Goal: Task Accomplishment & Management: Complete application form

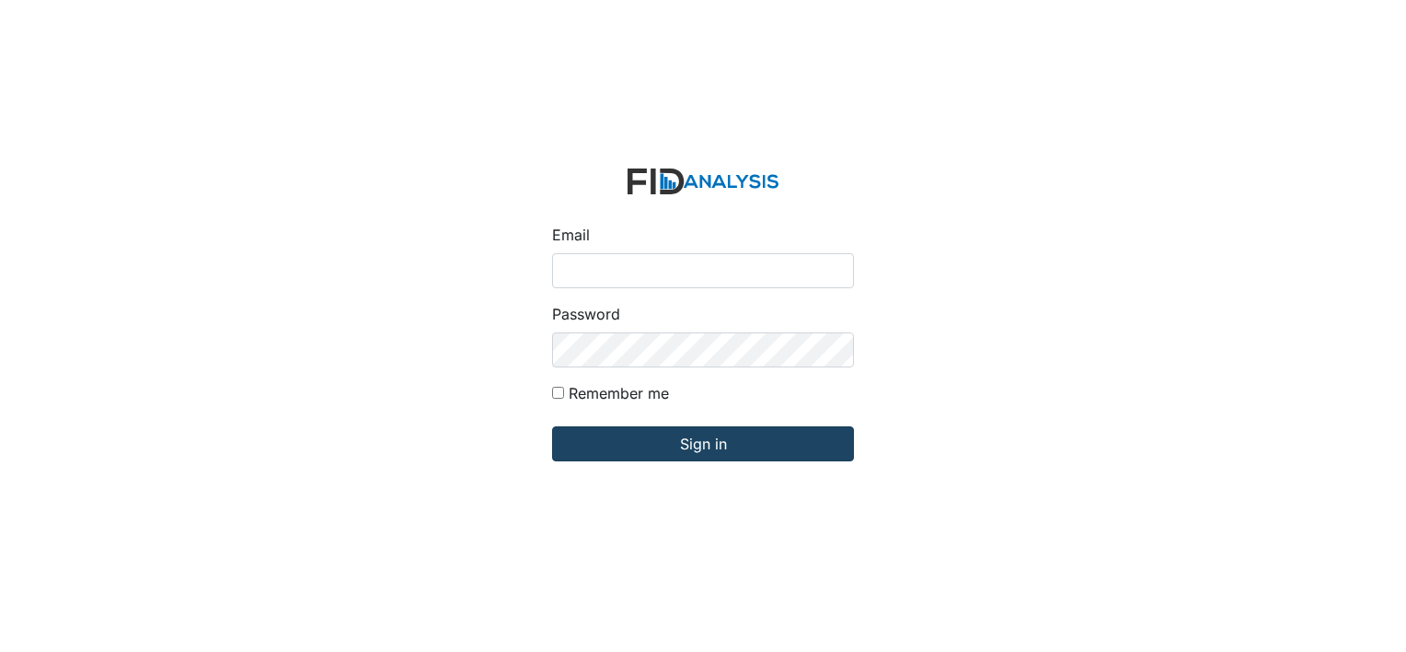
type input "[PERSON_NAME][EMAIL_ADDRESS][DOMAIN_NAME]"
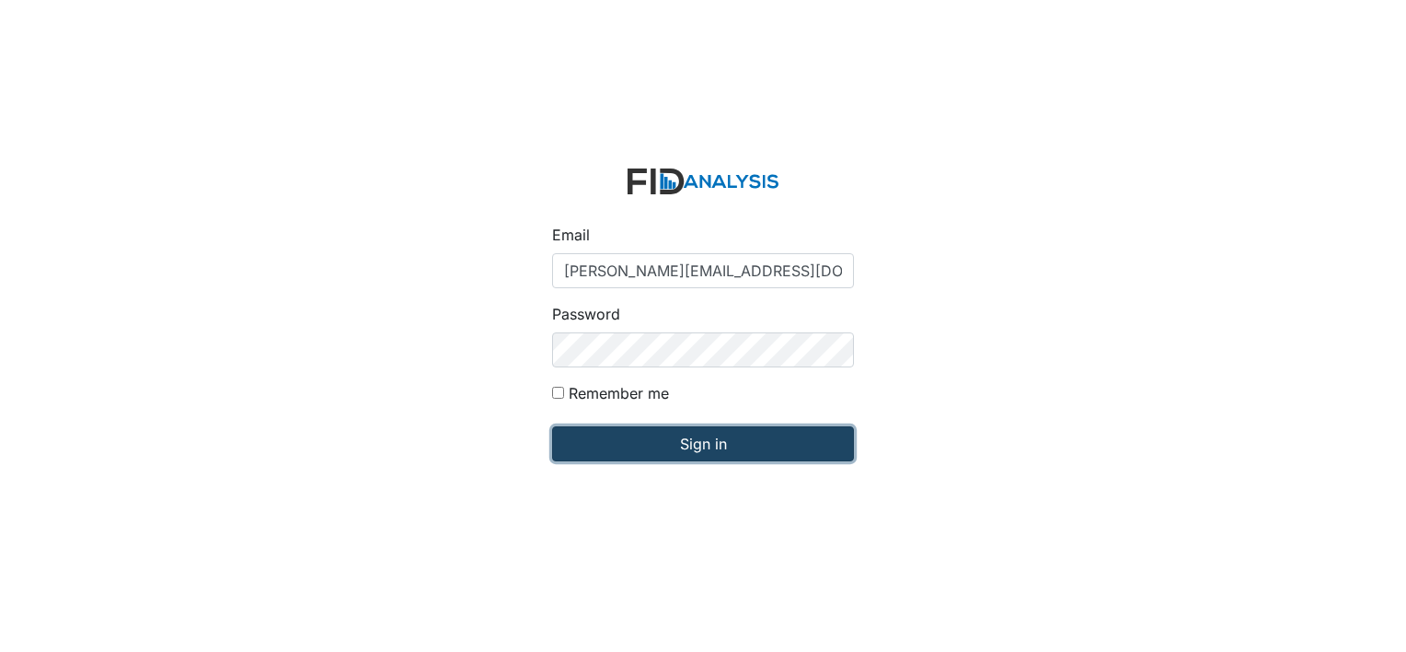
click at [665, 445] on input "Sign in" at bounding box center [703, 443] width 302 height 35
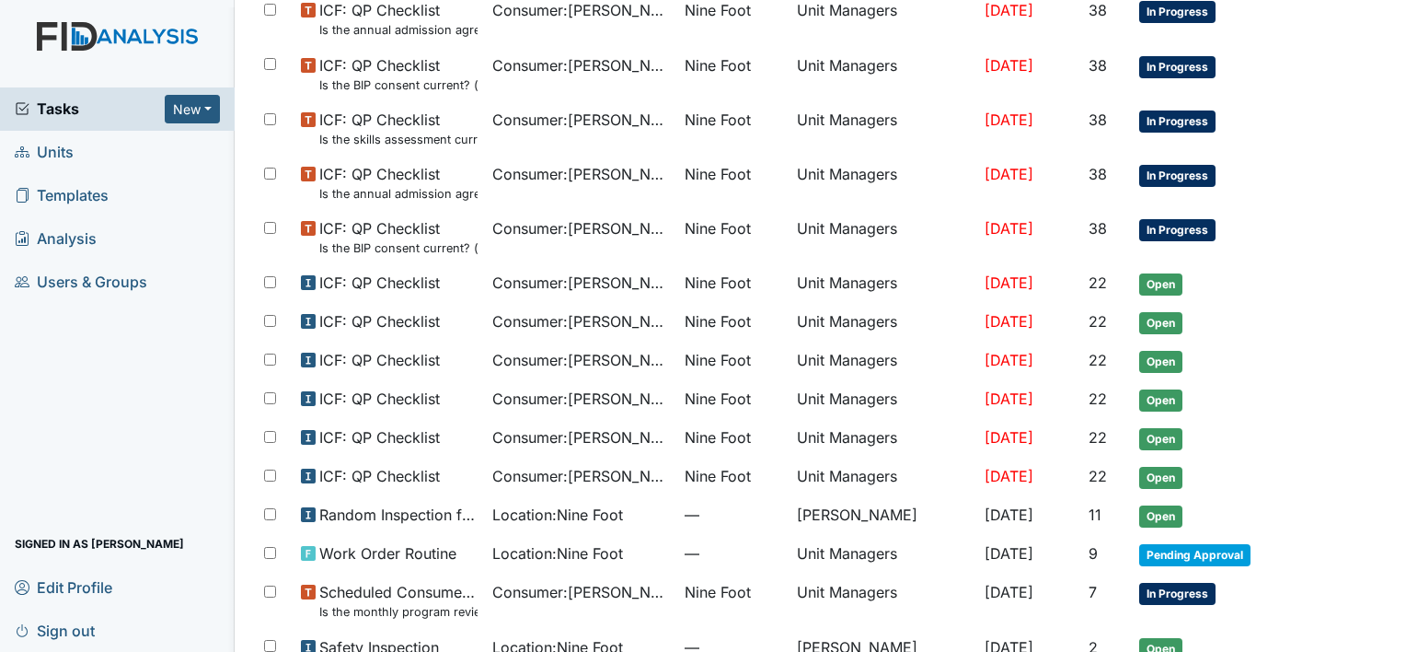
scroll to position [1049, 0]
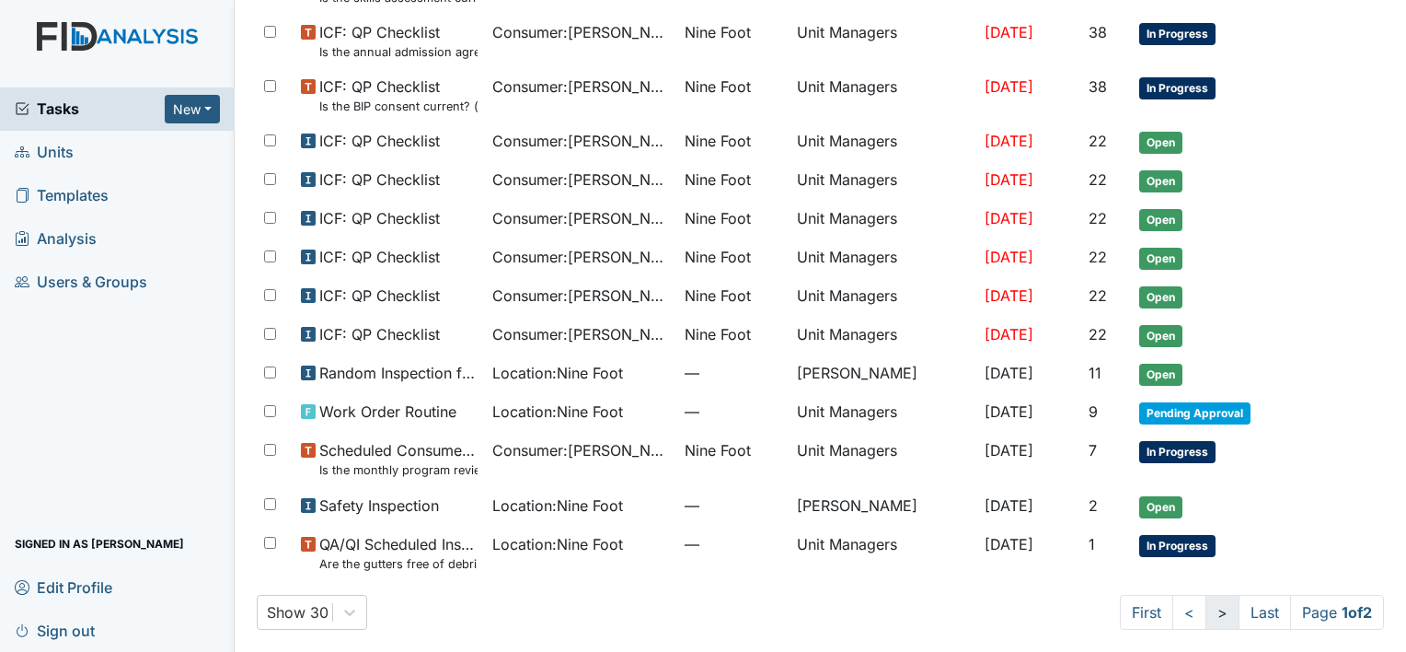
click at [1206, 605] on link ">" at bounding box center [1223, 612] width 34 height 35
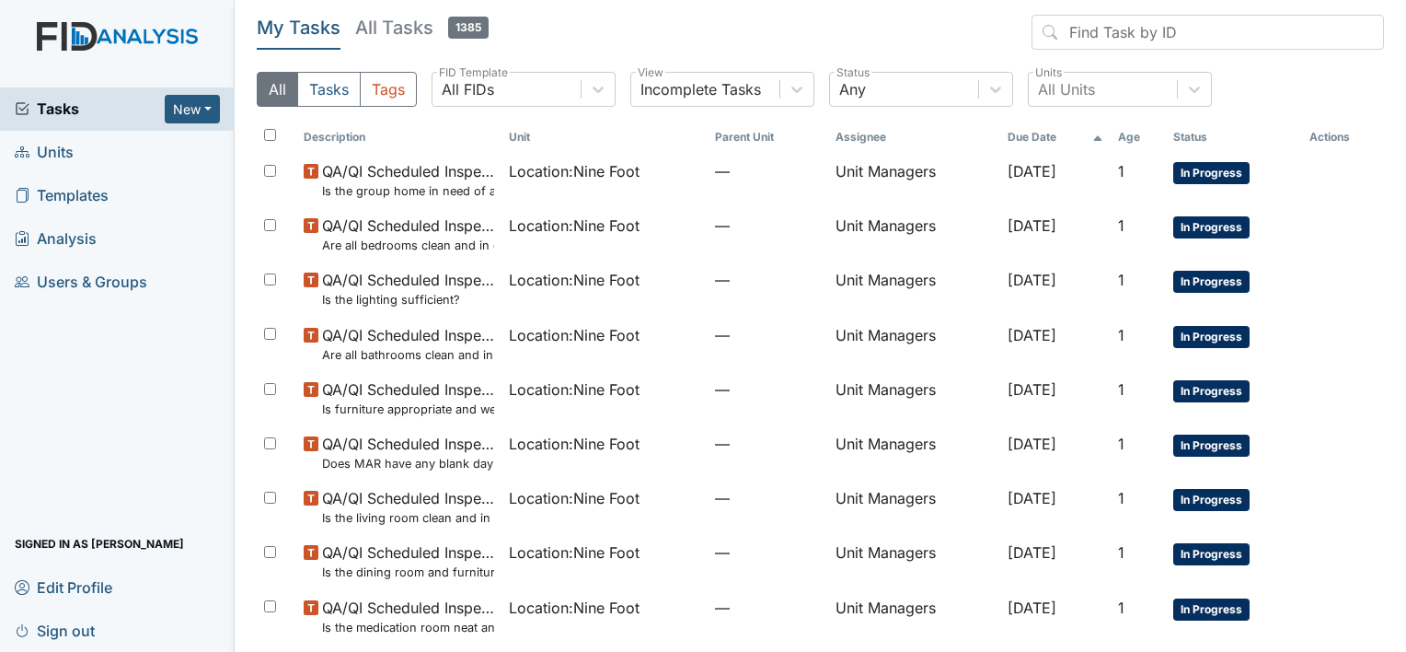
click at [52, 147] on span "Units" at bounding box center [44, 152] width 59 height 29
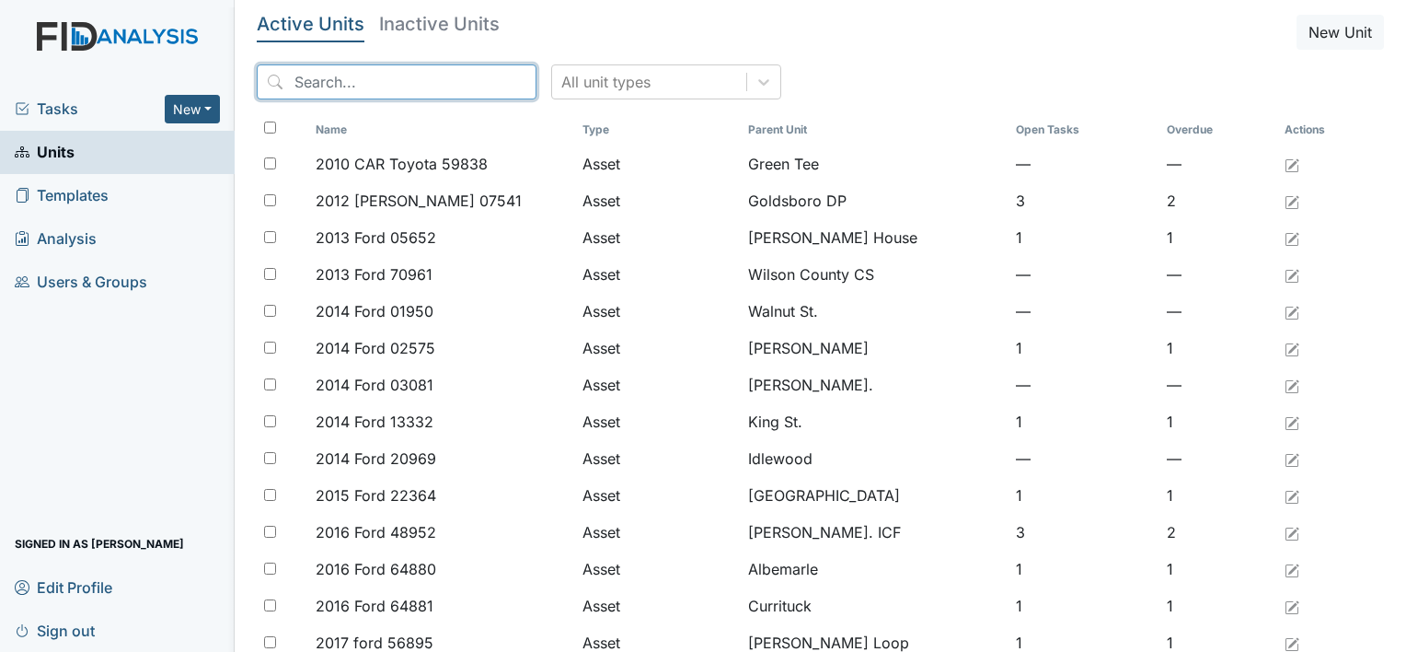
click at [298, 87] on input "search" at bounding box center [397, 81] width 280 height 35
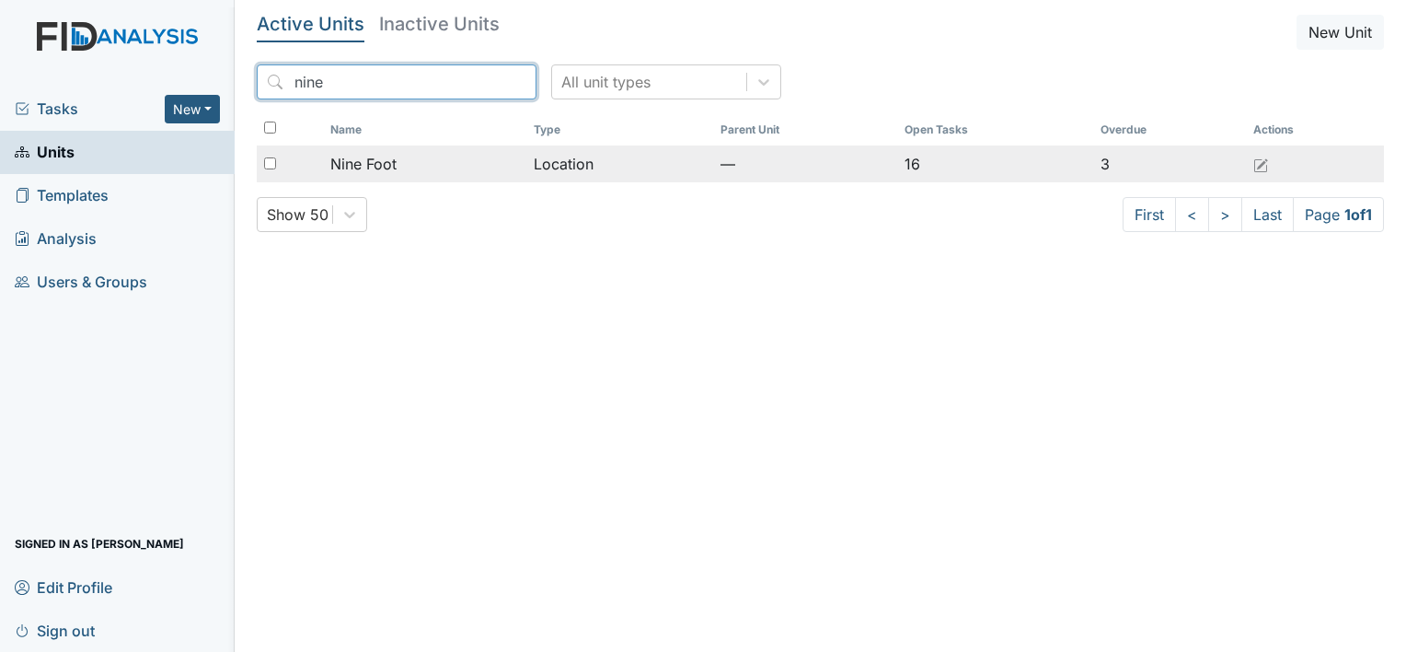
type input "nine"
click at [367, 158] on span "Nine Foot" at bounding box center [363, 164] width 66 height 22
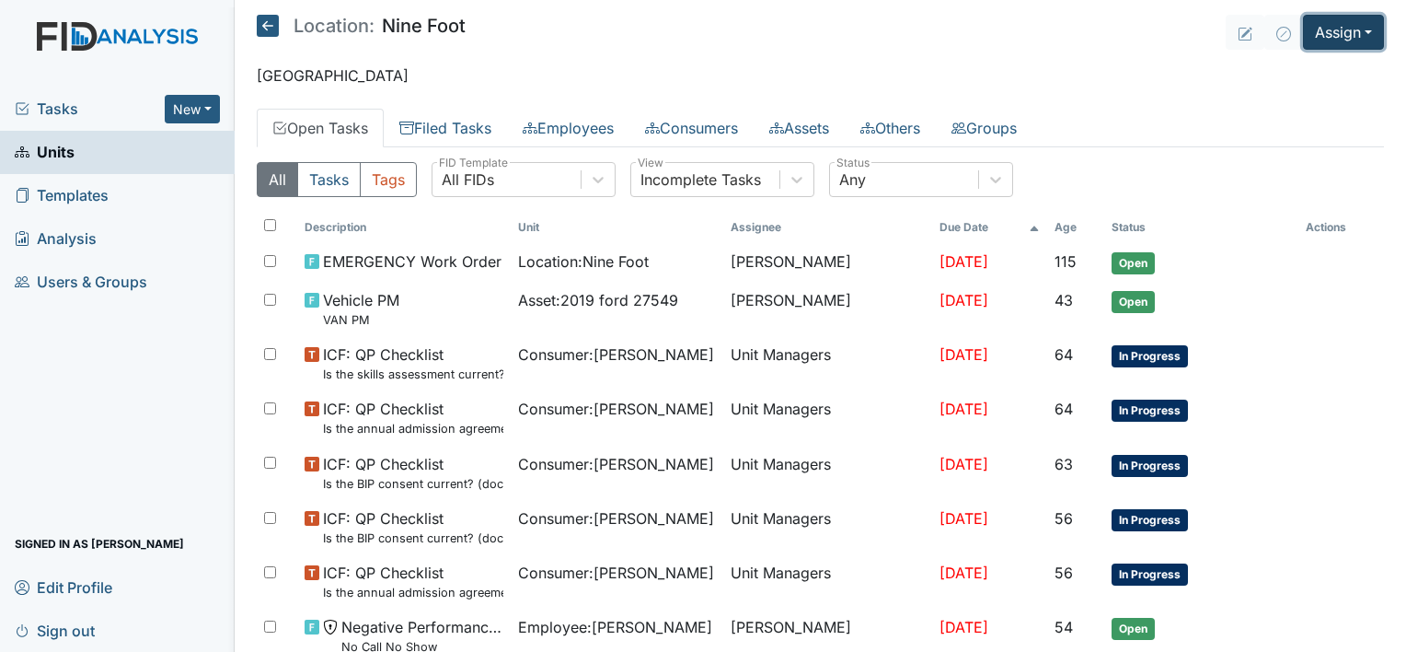
click at [1335, 29] on button "Assign" at bounding box center [1343, 32] width 81 height 35
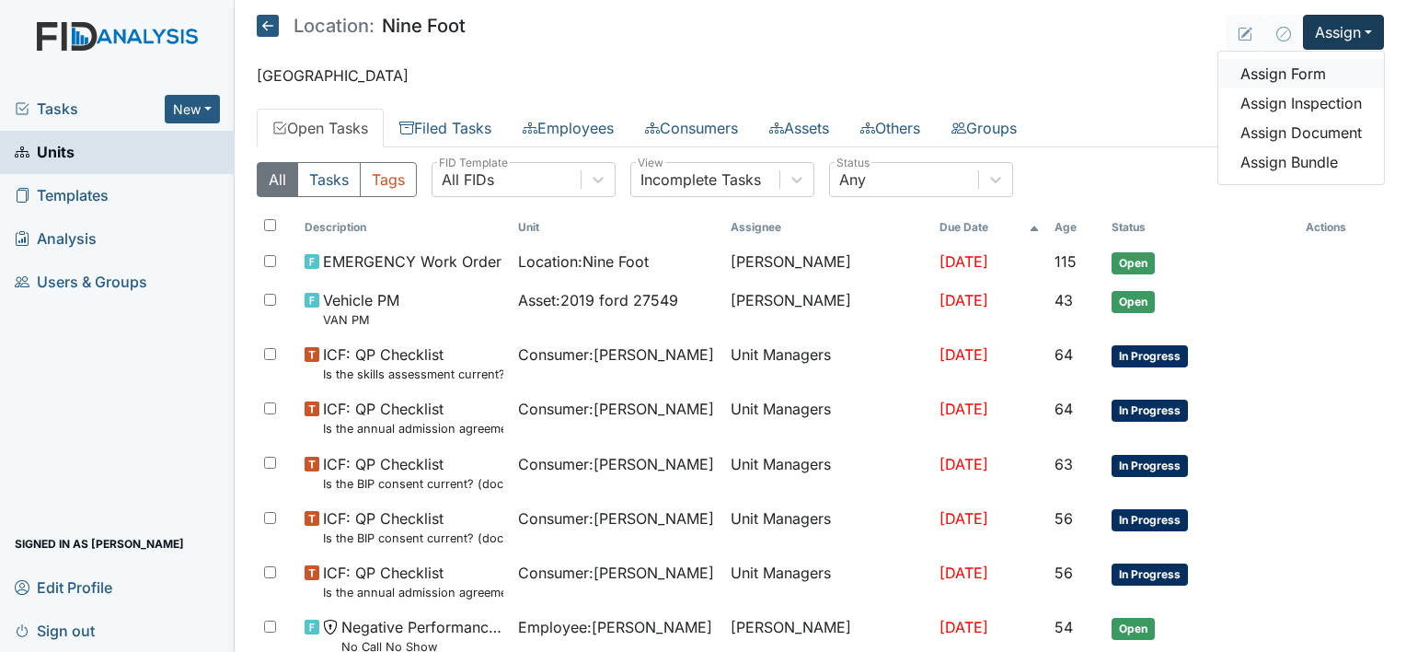
click at [1300, 70] on link "Assign Form" at bounding box center [1302, 73] width 166 height 29
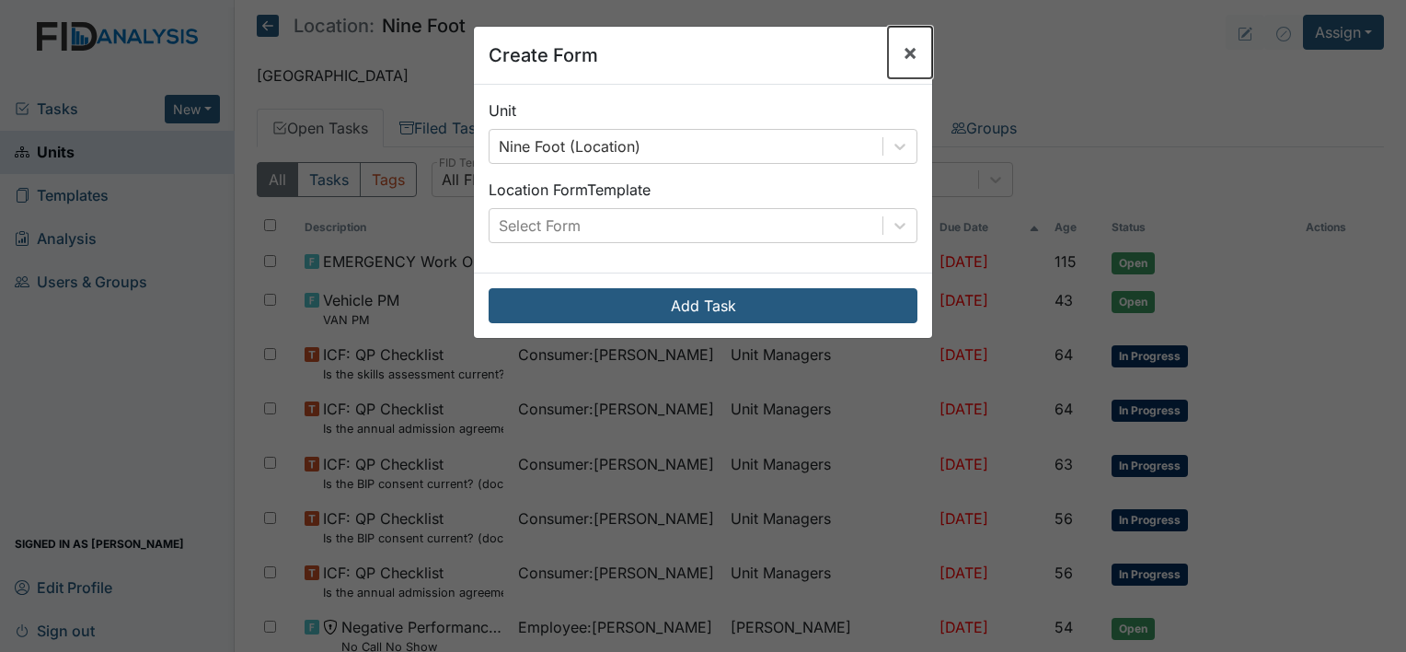
click at [903, 53] on span "×" at bounding box center [910, 52] width 15 height 27
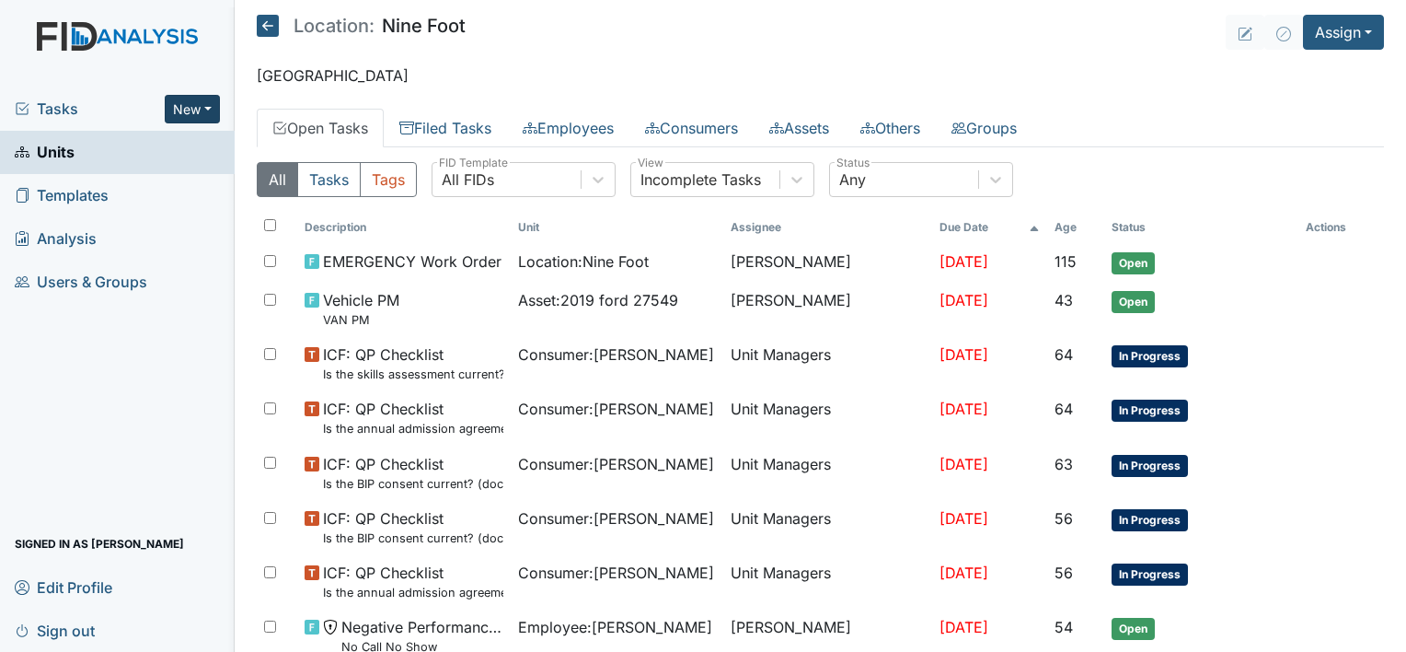
click at [186, 110] on button "New" at bounding box center [192, 109] width 55 height 29
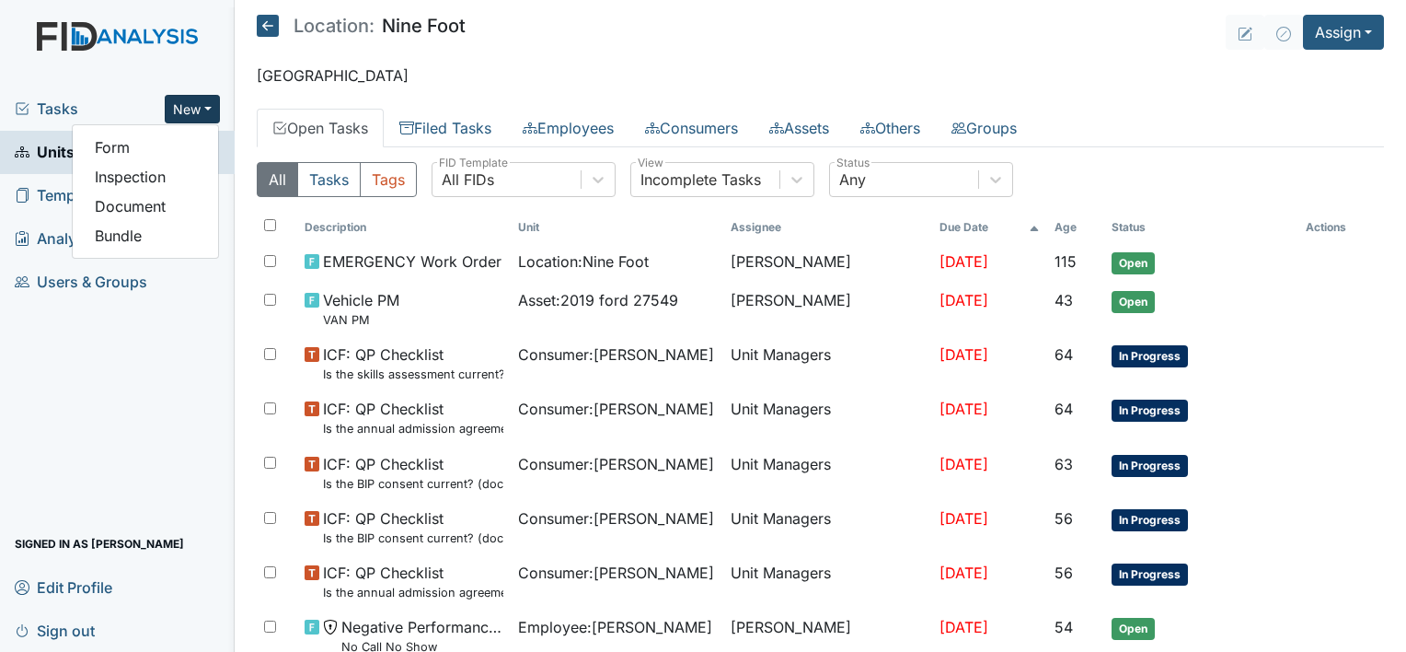
click at [186, 110] on button "New" at bounding box center [192, 109] width 55 height 29
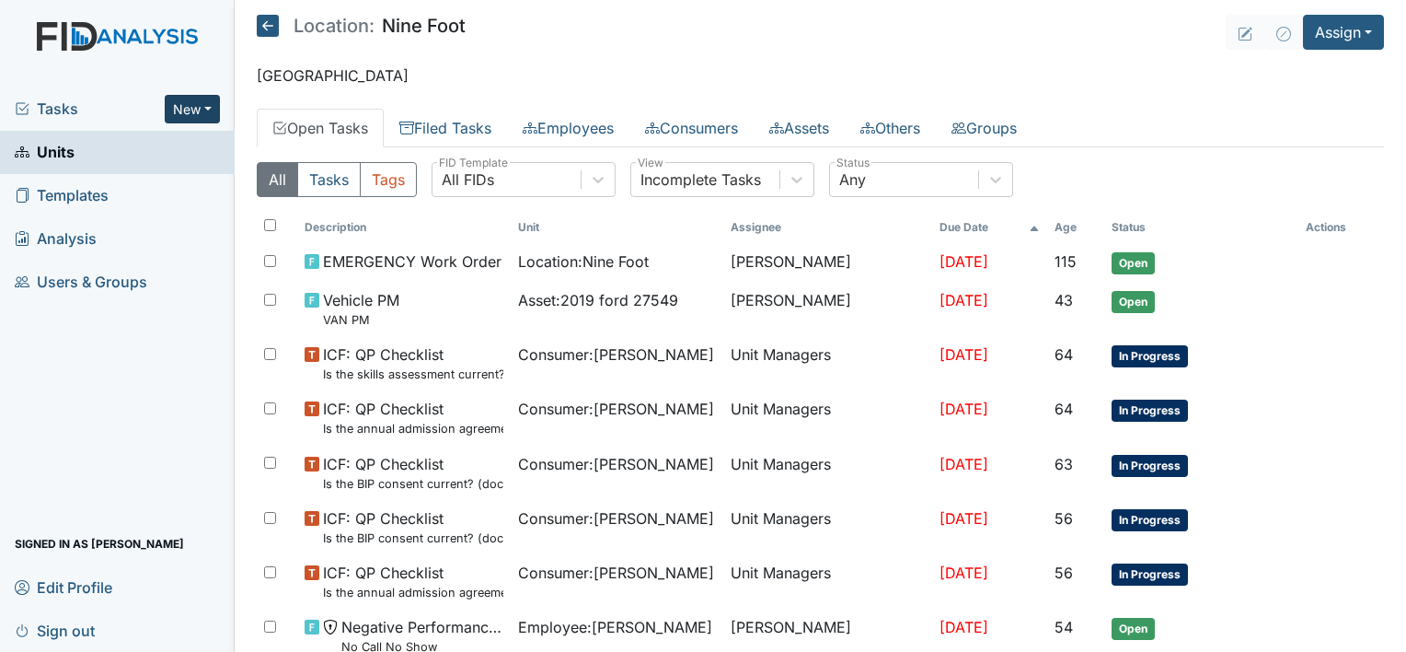
click at [186, 110] on button "New" at bounding box center [192, 109] width 55 height 29
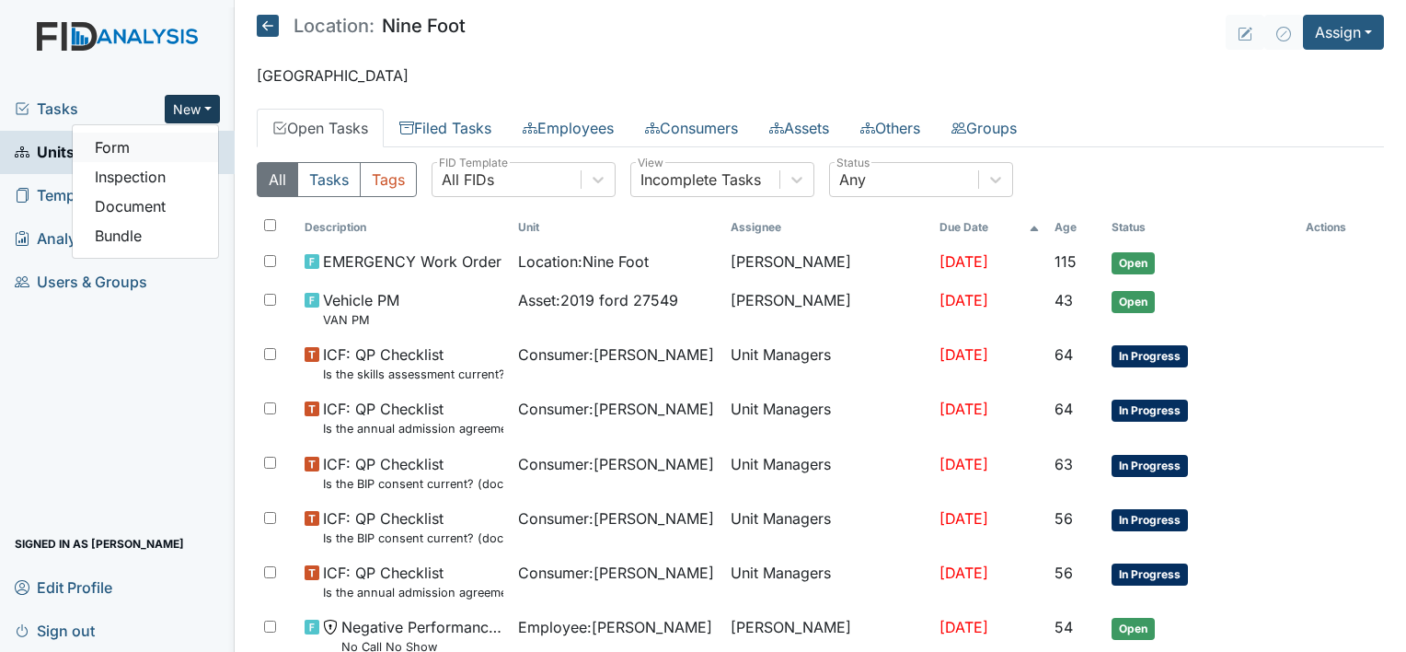
click at [129, 144] on link "Form" at bounding box center [145, 147] width 145 height 29
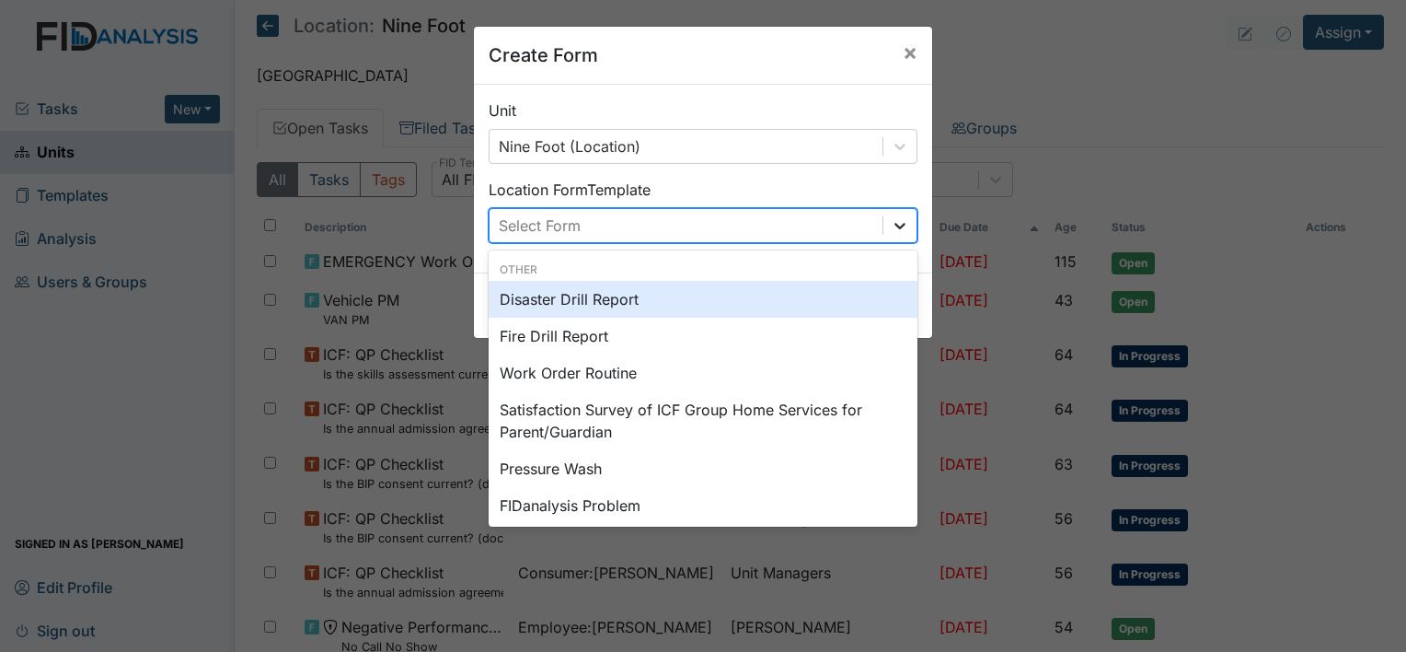
click at [891, 221] on icon at bounding box center [900, 225] width 18 height 18
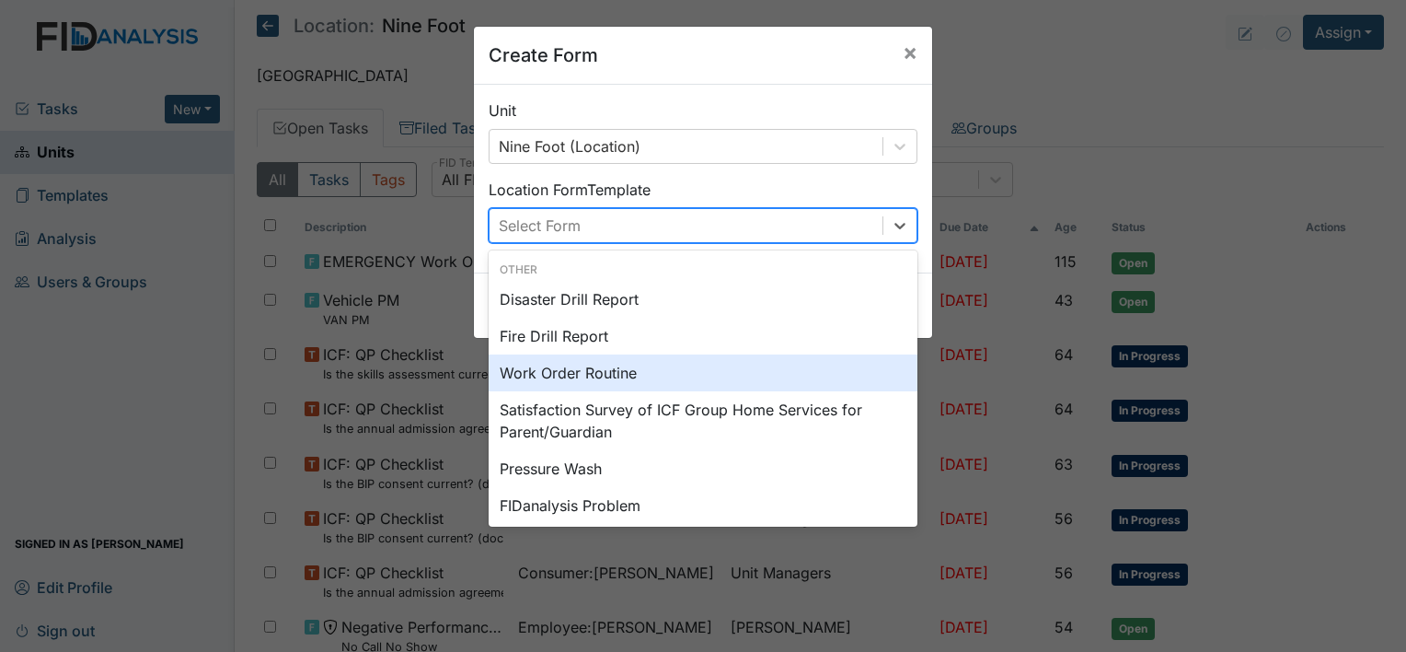
click at [615, 368] on div "Work Order Routine" at bounding box center [703, 372] width 429 height 37
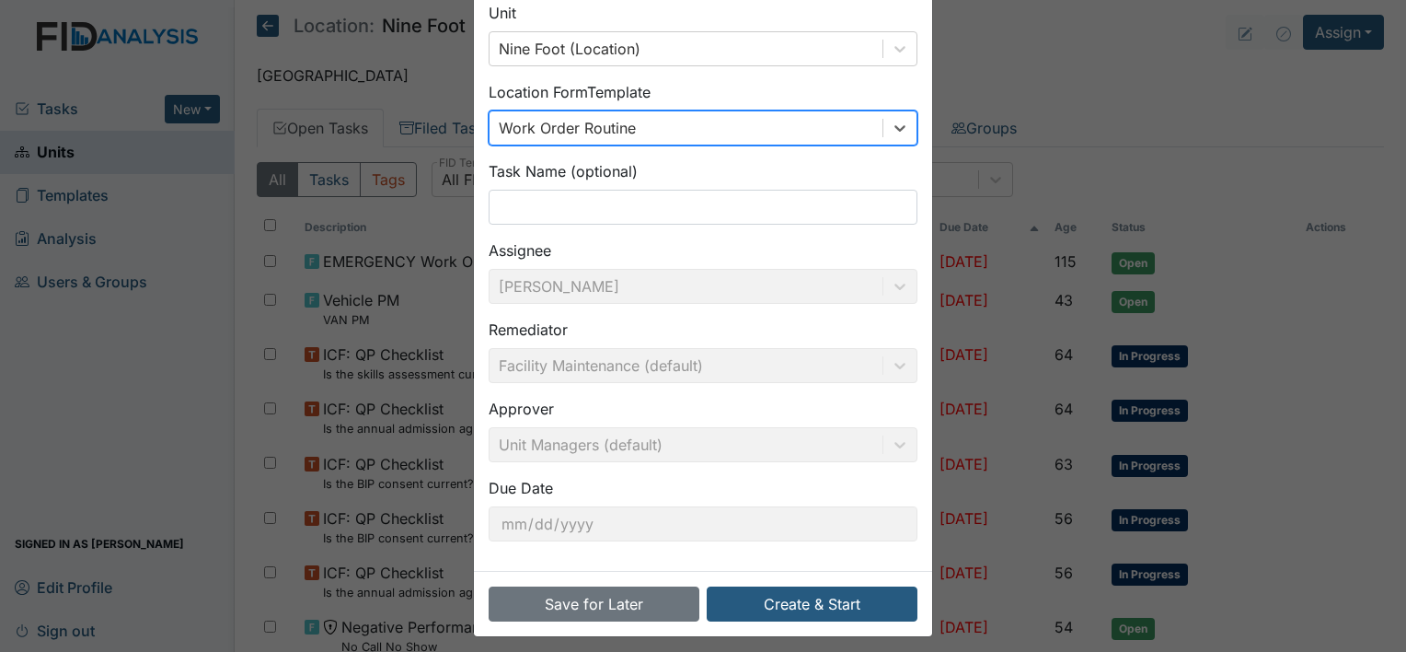
scroll to position [107, 0]
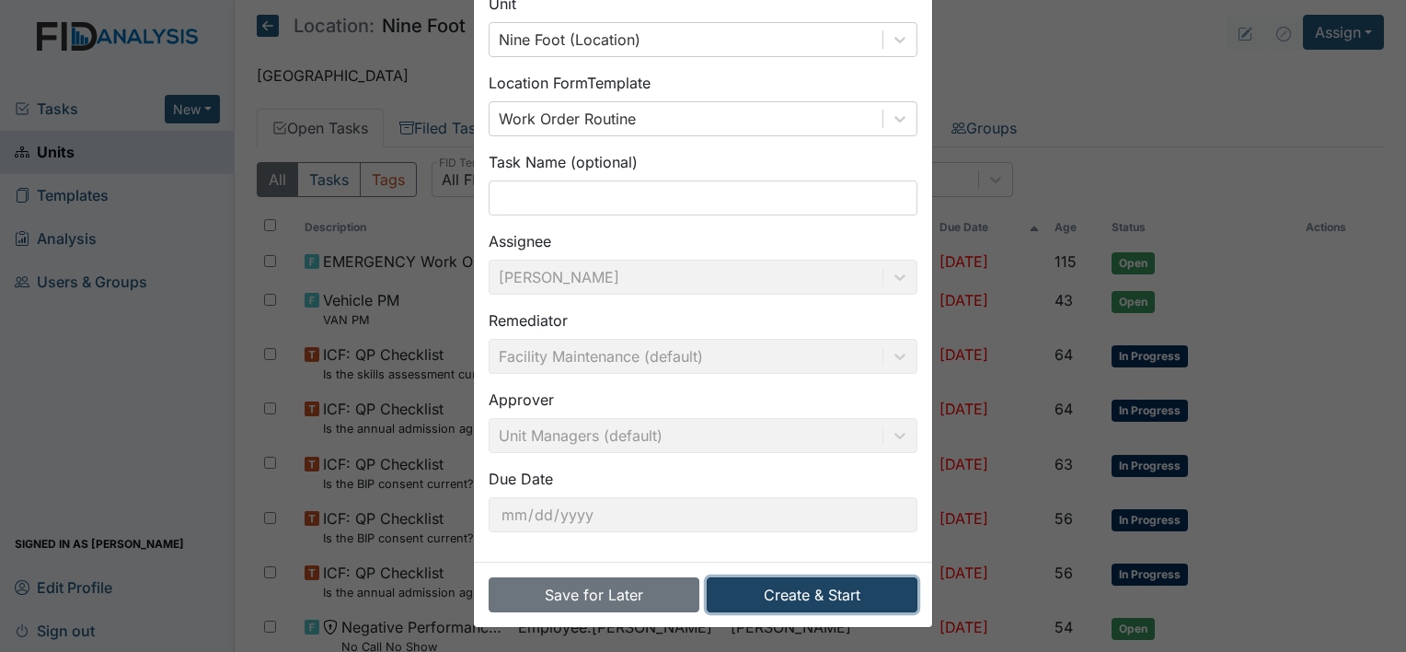
click at [856, 600] on button "Create & Start" at bounding box center [812, 594] width 211 height 35
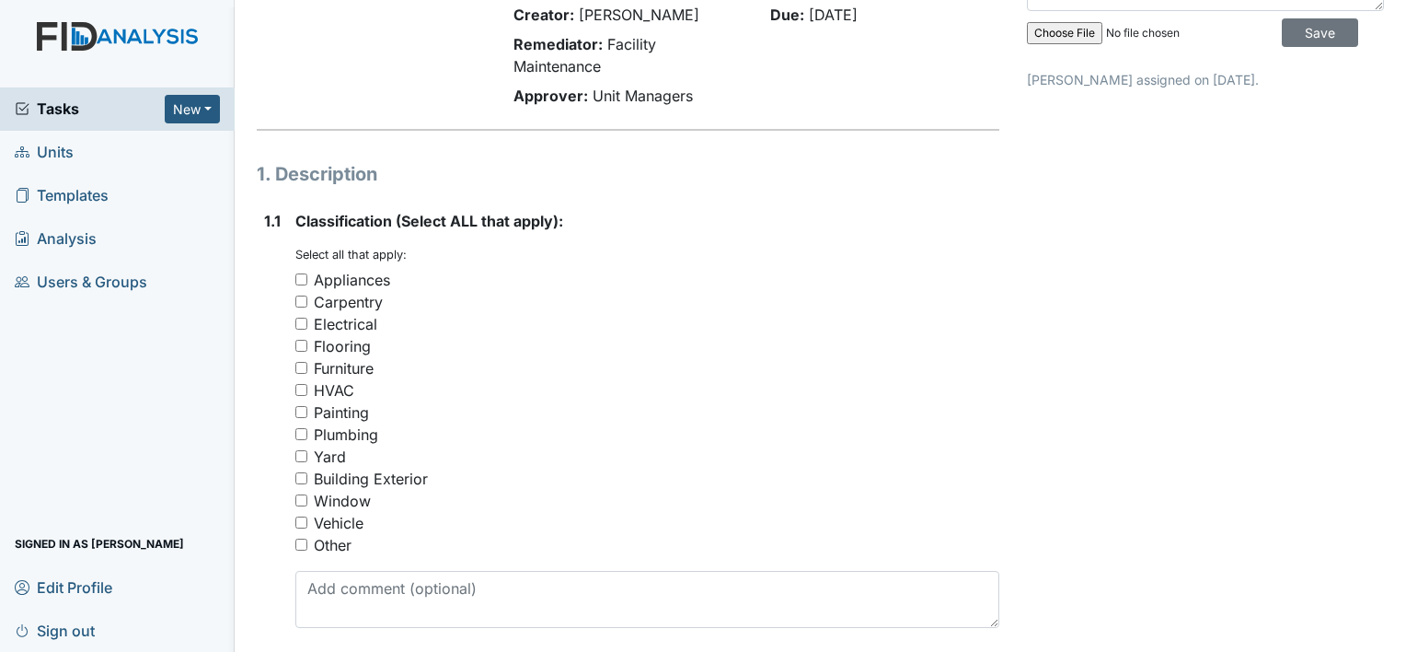
scroll to position [147, 0]
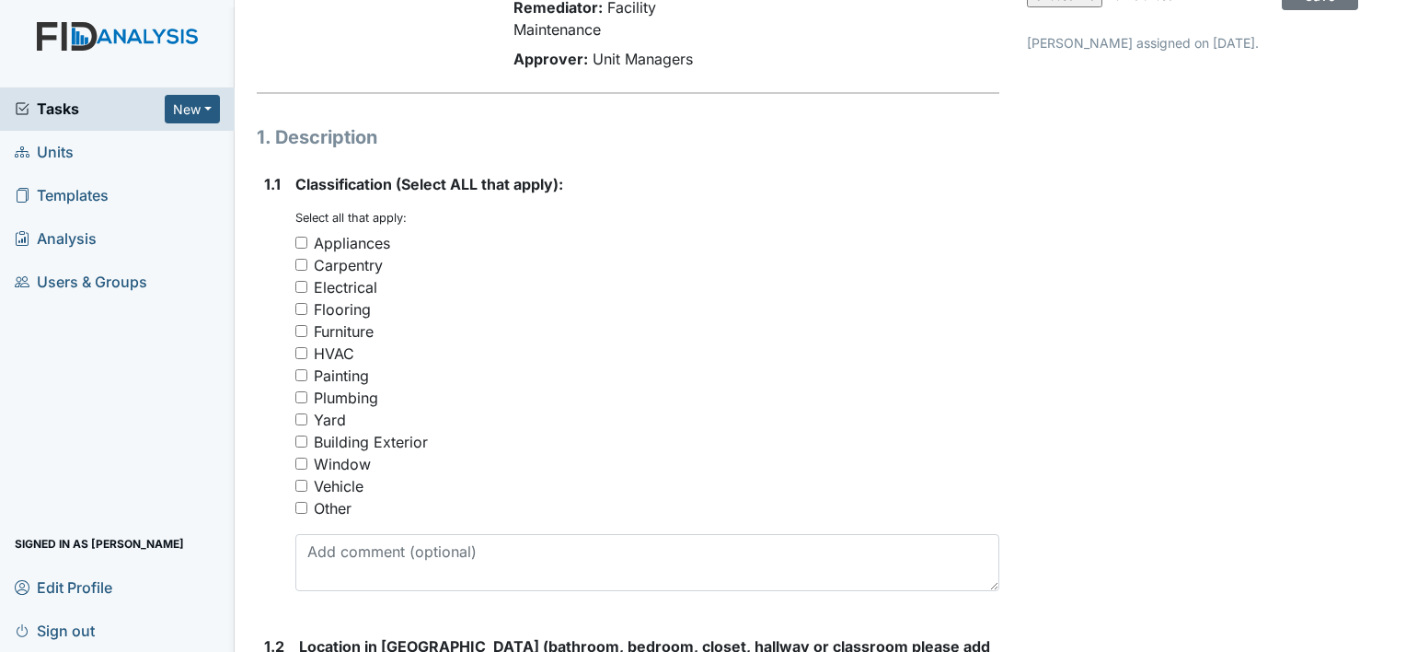
click at [298, 440] on input "Building Exterior" at bounding box center [301, 441] width 12 height 12
checkbox input "true"
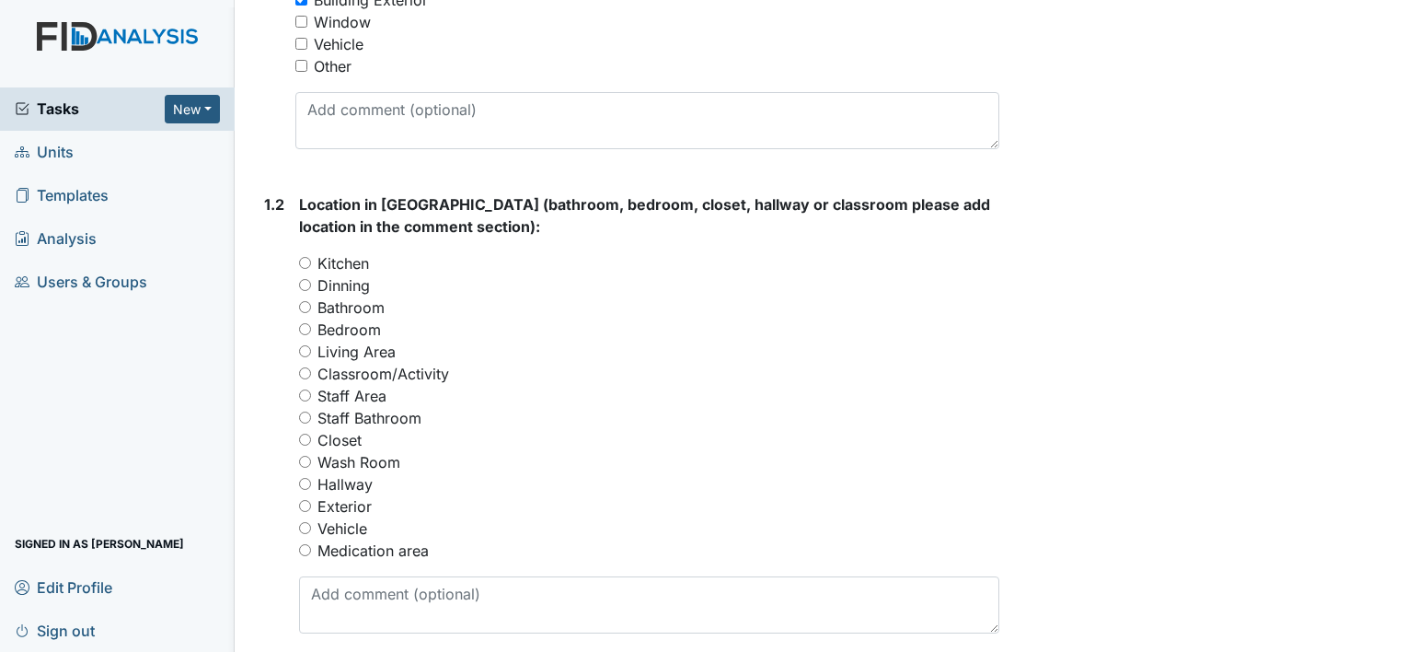
scroll to position [626, 0]
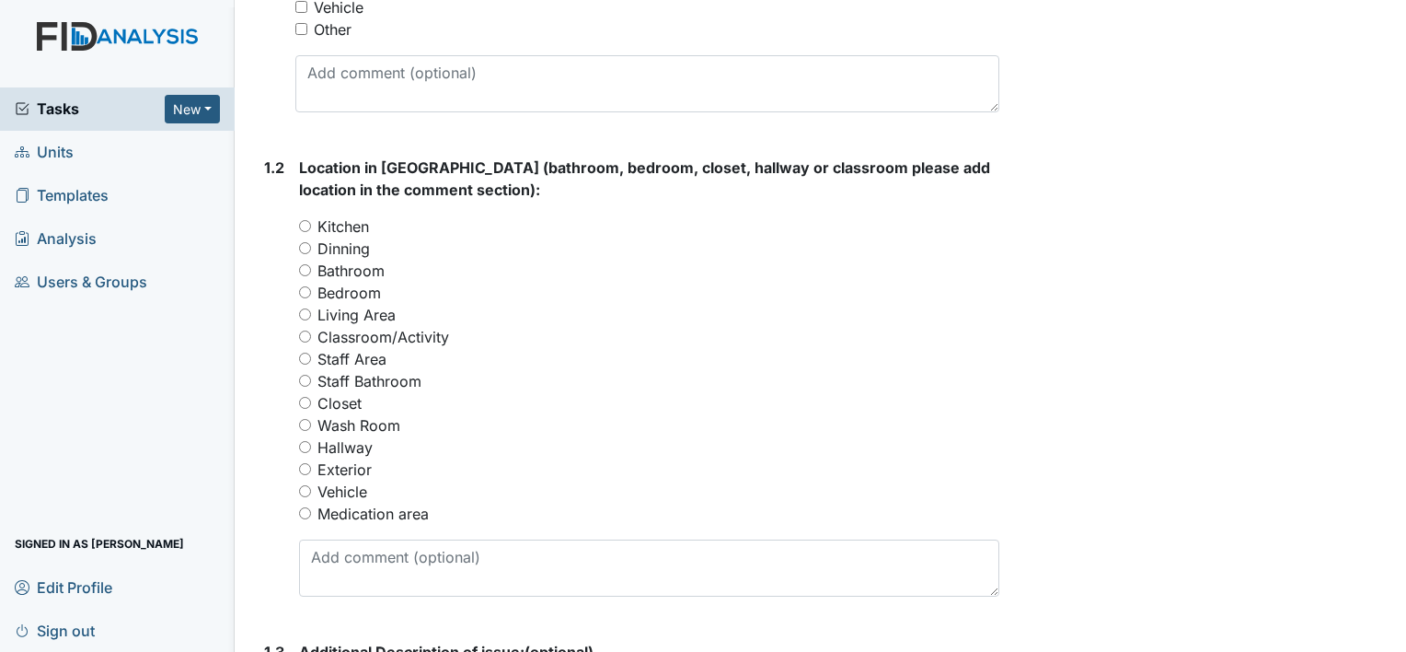
click at [302, 468] on input "Exterior" at bounding box center [305, 469] width 12 height 12
radio input "true"
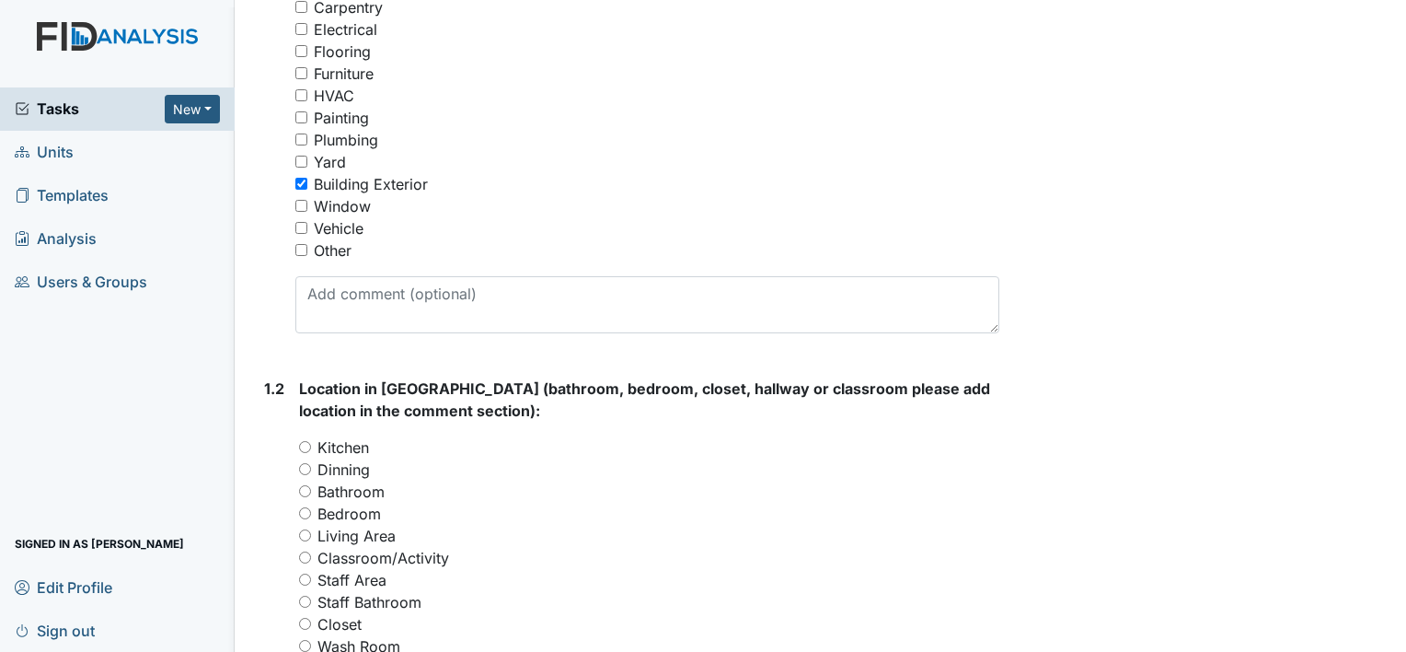
scroll to position [393, 0]
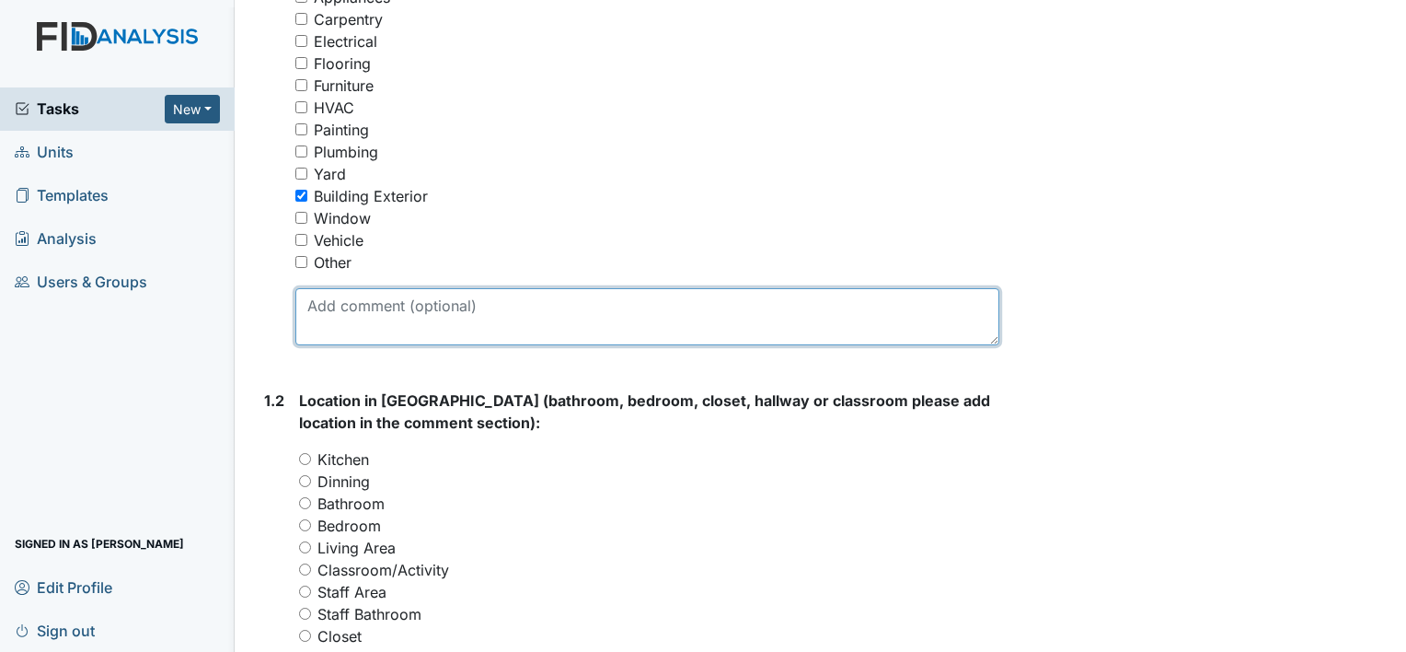
click at [309, 302] on textarea at bounding box center [647, 316] width 704 height 57
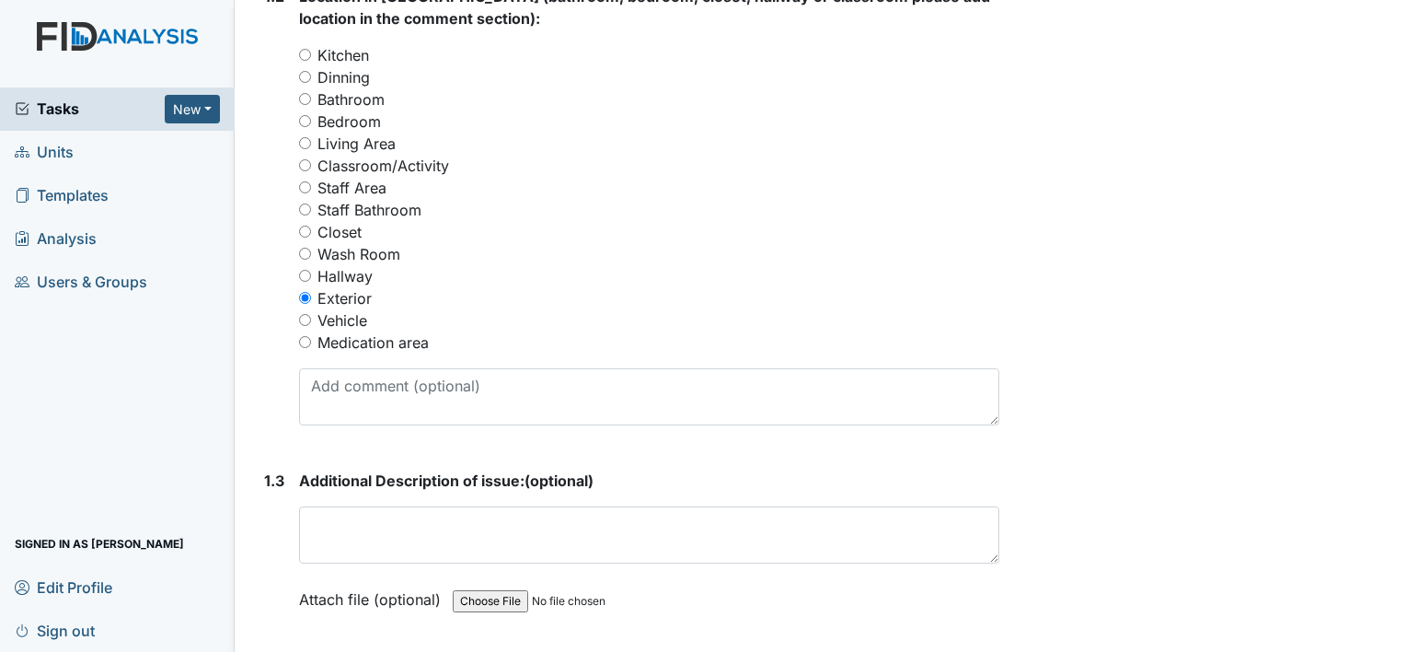
scroll to position [798, 0]
type textarea "gutters and pressure washing"
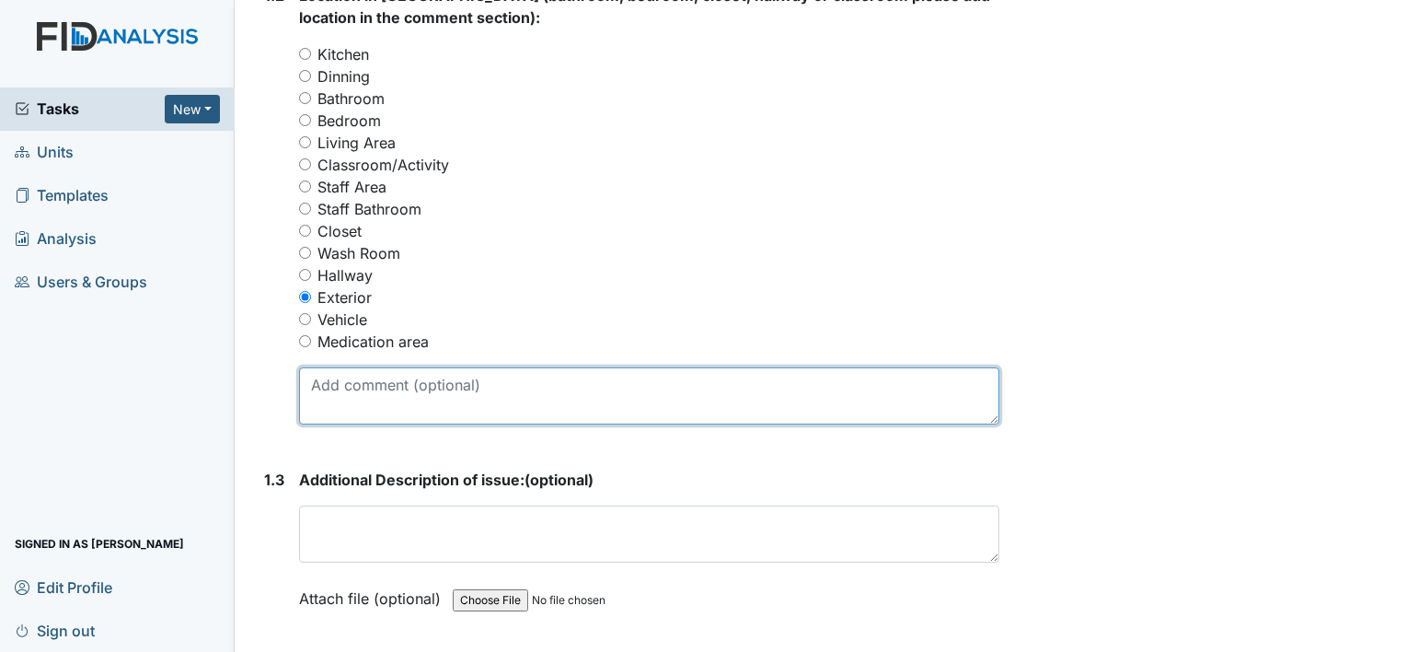
click at [318, 385] on textarea at bounding box center [649, 395] width 700 height 57
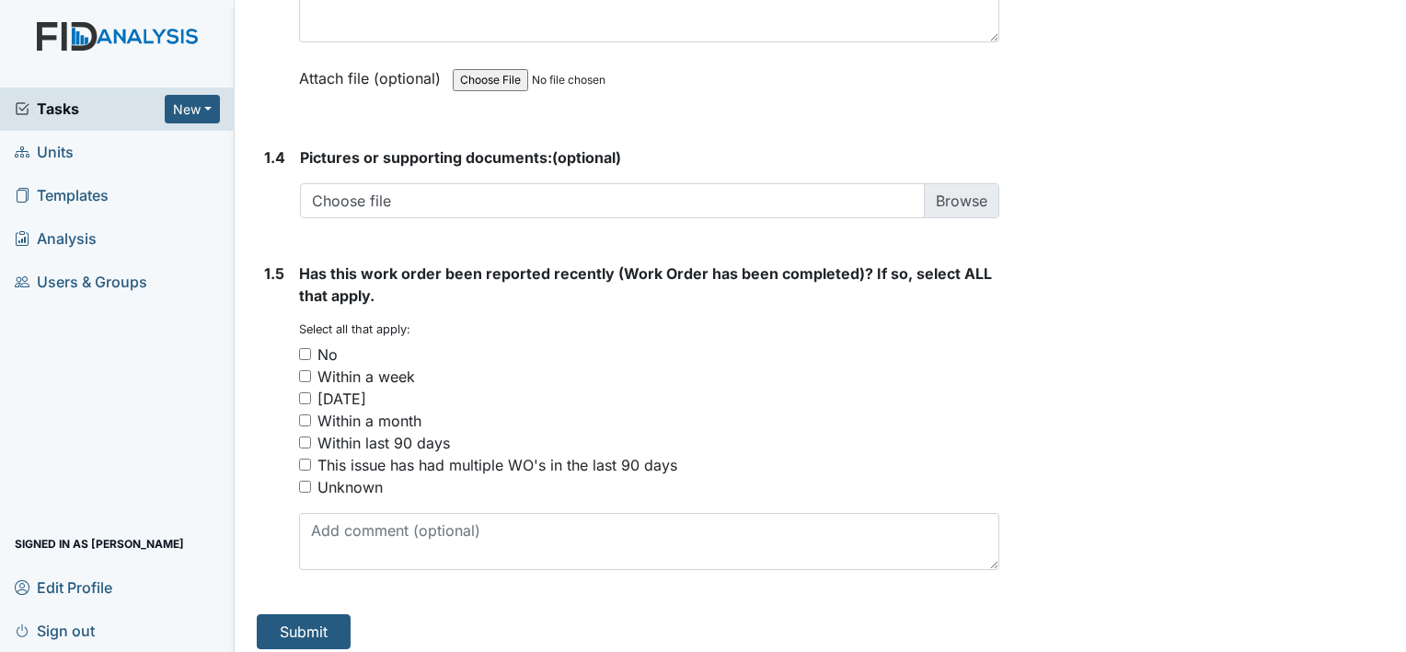
scroll to position [1327, 0]
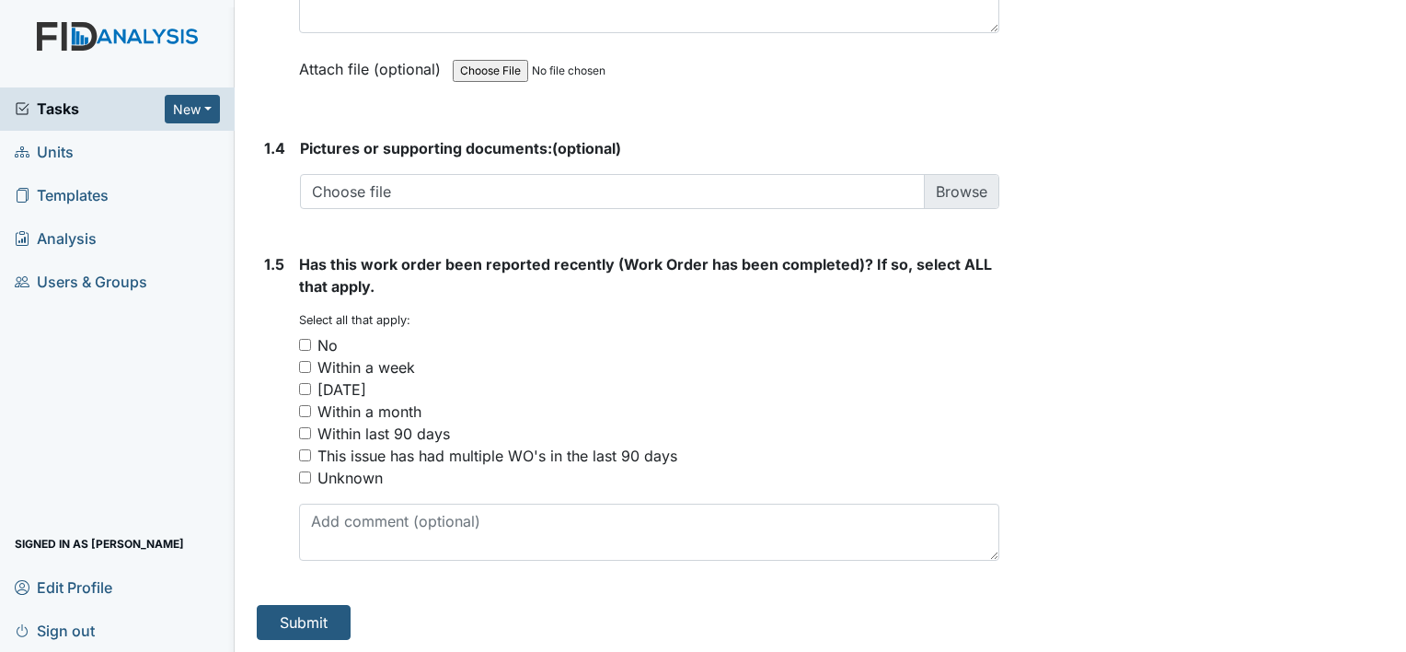
type textarea "pressure washing outside house. clean gutters."
click at [306, 343] on input "No" at bounding box center [305, 345] width 12 height 12
checkbox input "true"
click at [311, 611] on button "Submit" at bounding box center [304, 622] width 94 height 35
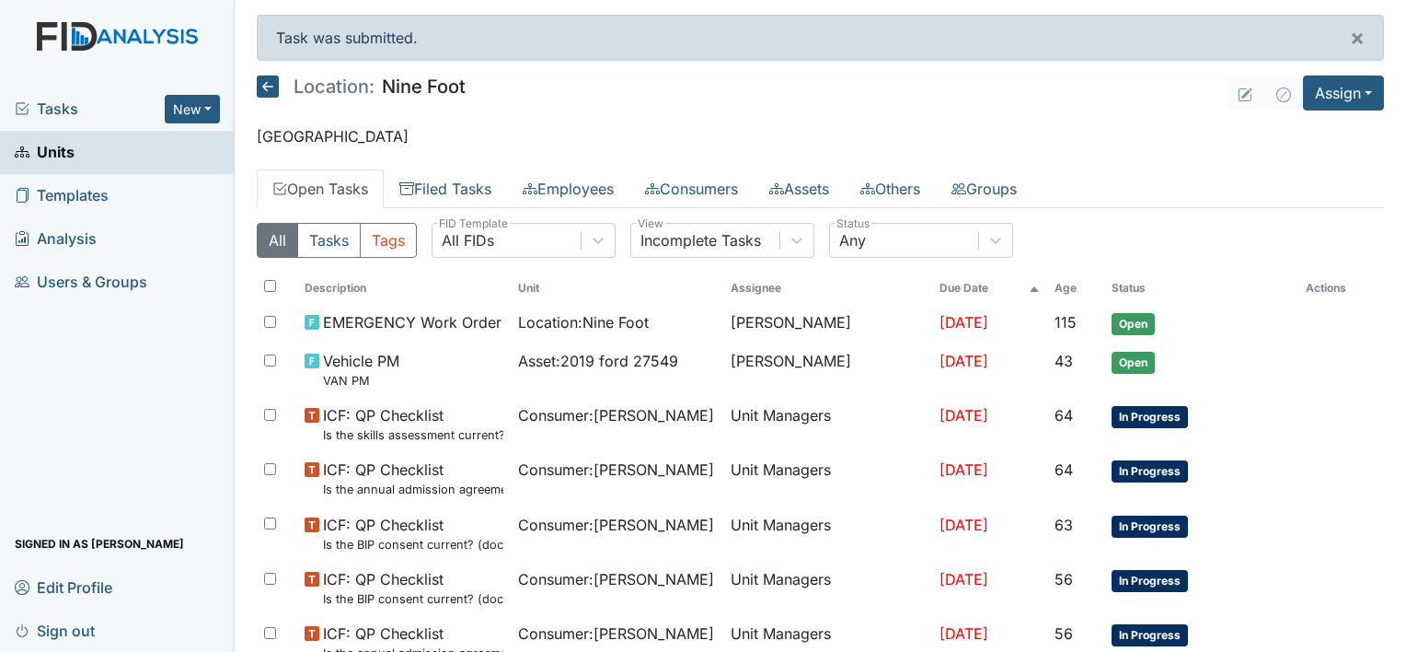
click at [114, 156] on link "Units" at bounding box center [117, 152] width 235 height 43
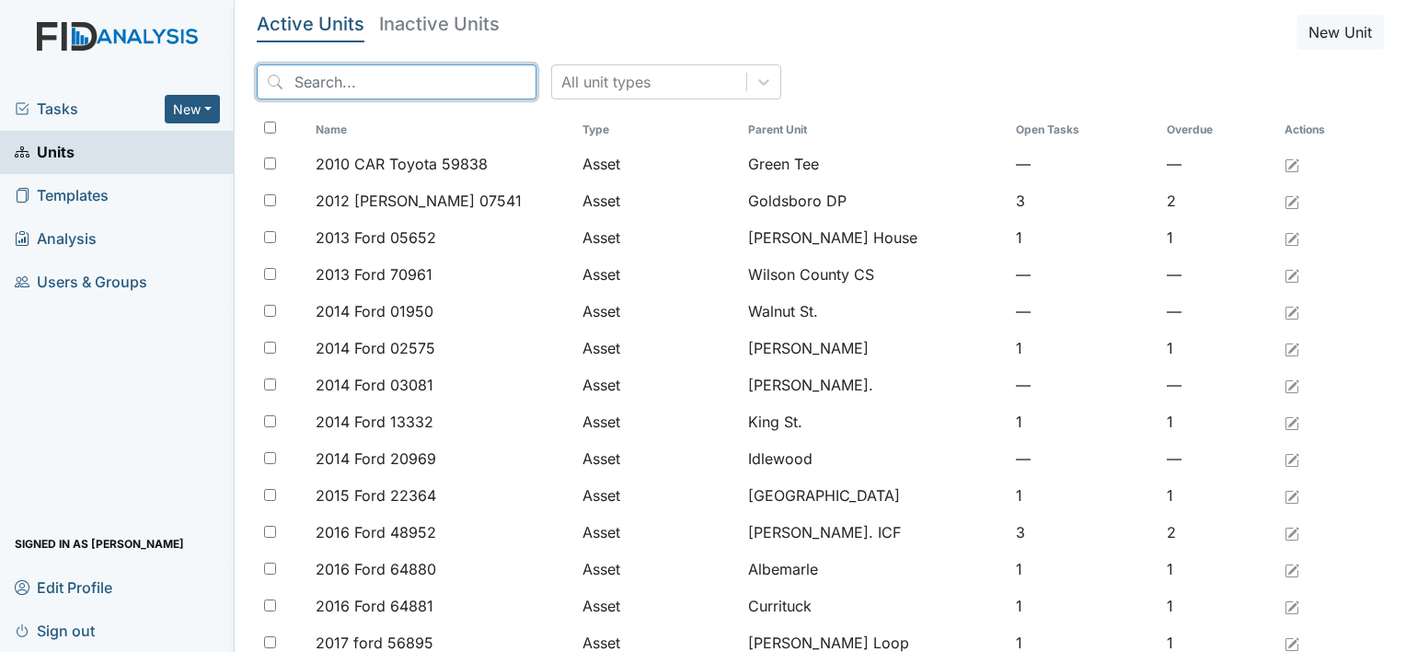
click at [318, 72] on input "search" at bounding box center [397, 81] width 280 height 35
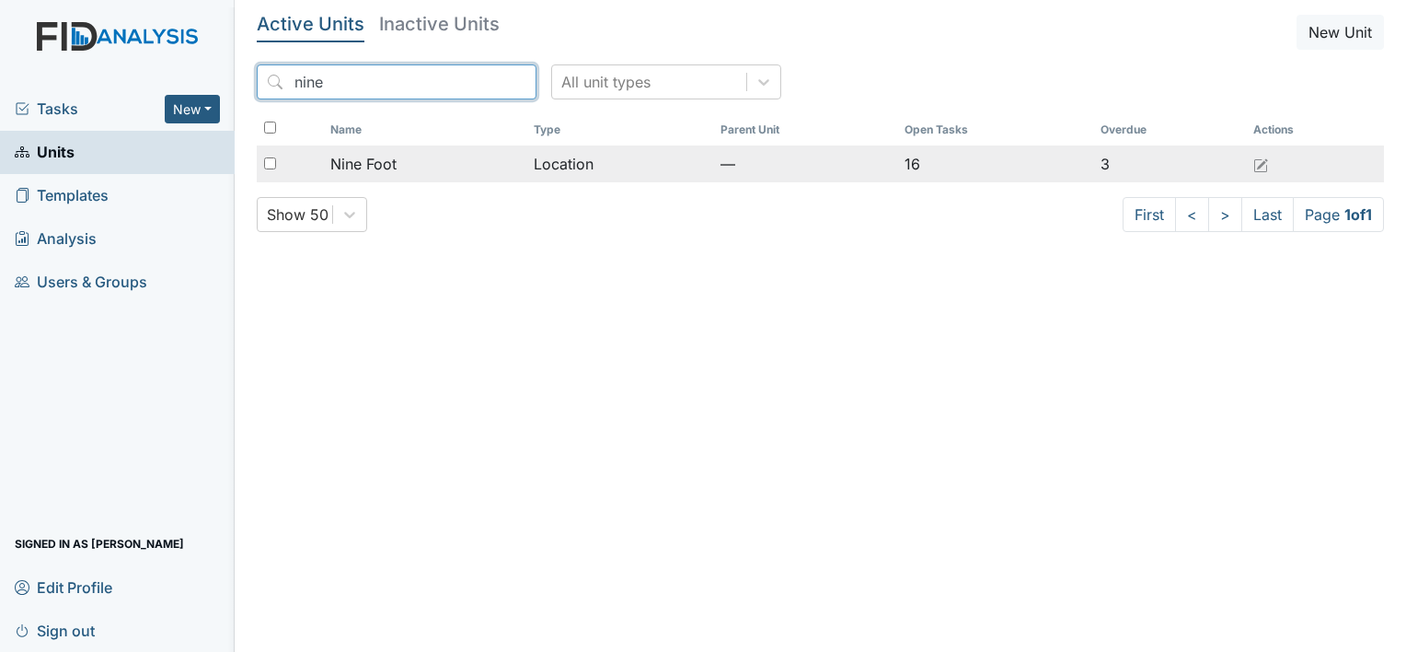
type input "nine"
click at [373, 159] on span "Nine Foot" at bounding box center [363, 164] width 66 height 22
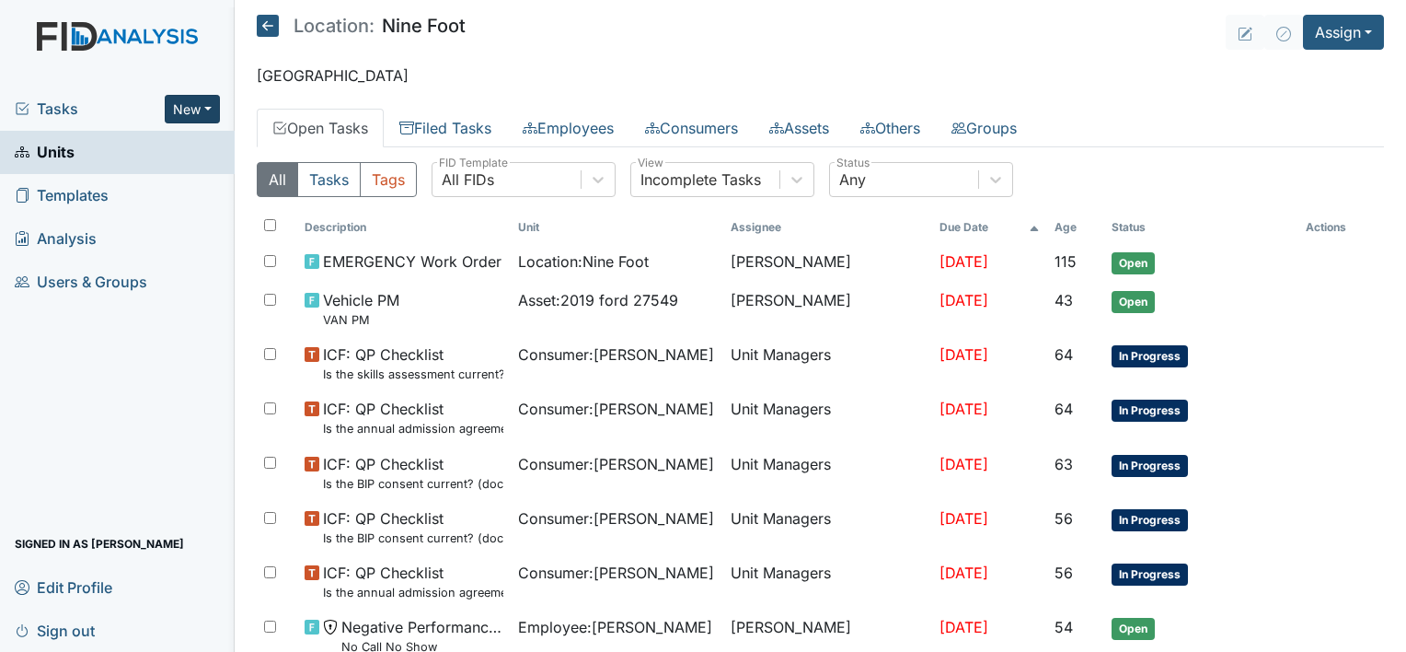
click at [176, 106] on button "New" at bounding box center [192, 109] width 55 height 29
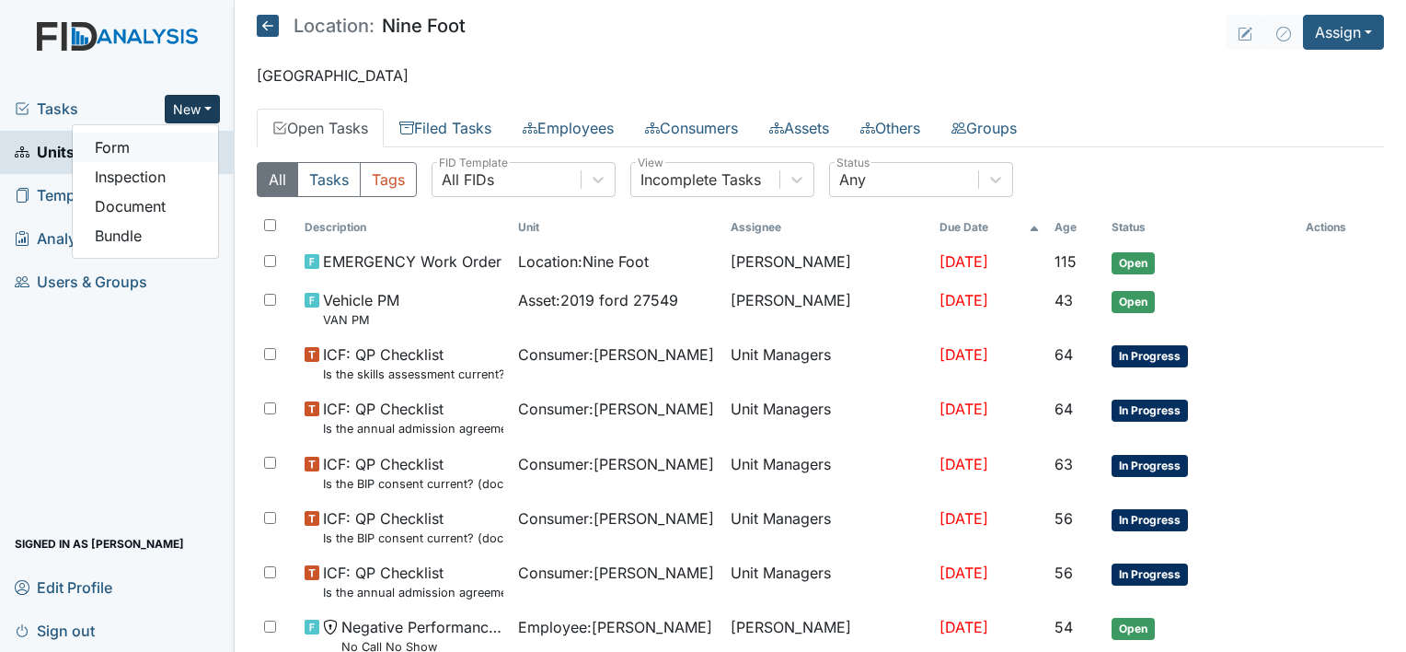
click at [118, 151] on link "Form" at bounding box center [145, 147] width 145 height 29
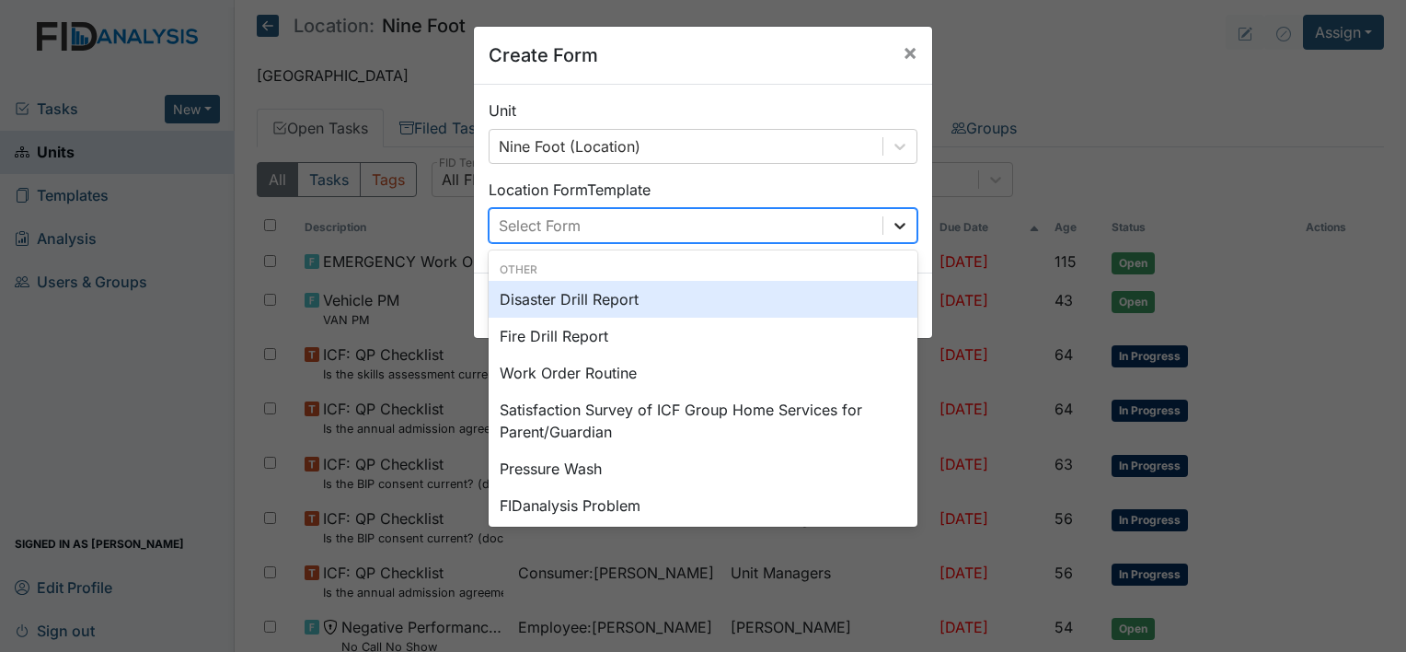
click at [895, 228] on icon at bounding box center [900, 225] width 18 height 18
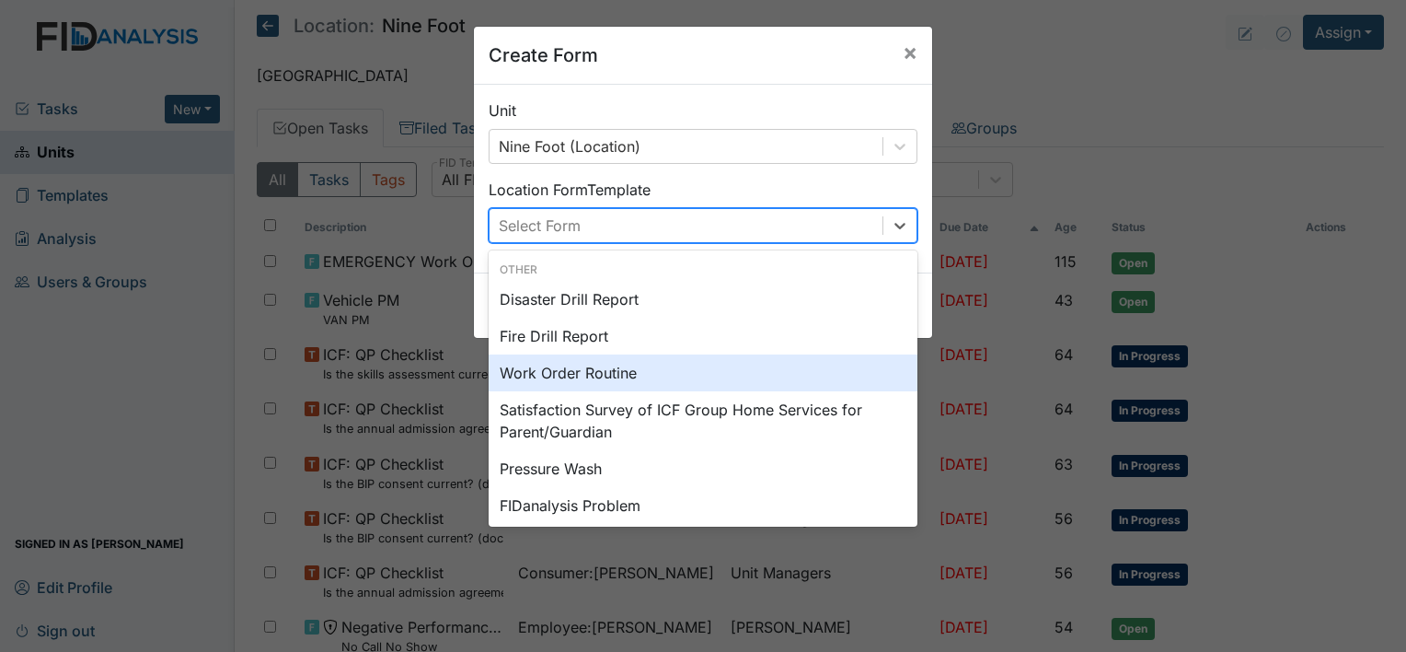
click at [652, 370] on div "Work Order Routine" at bounding box center [703, 372] width 429 height 37
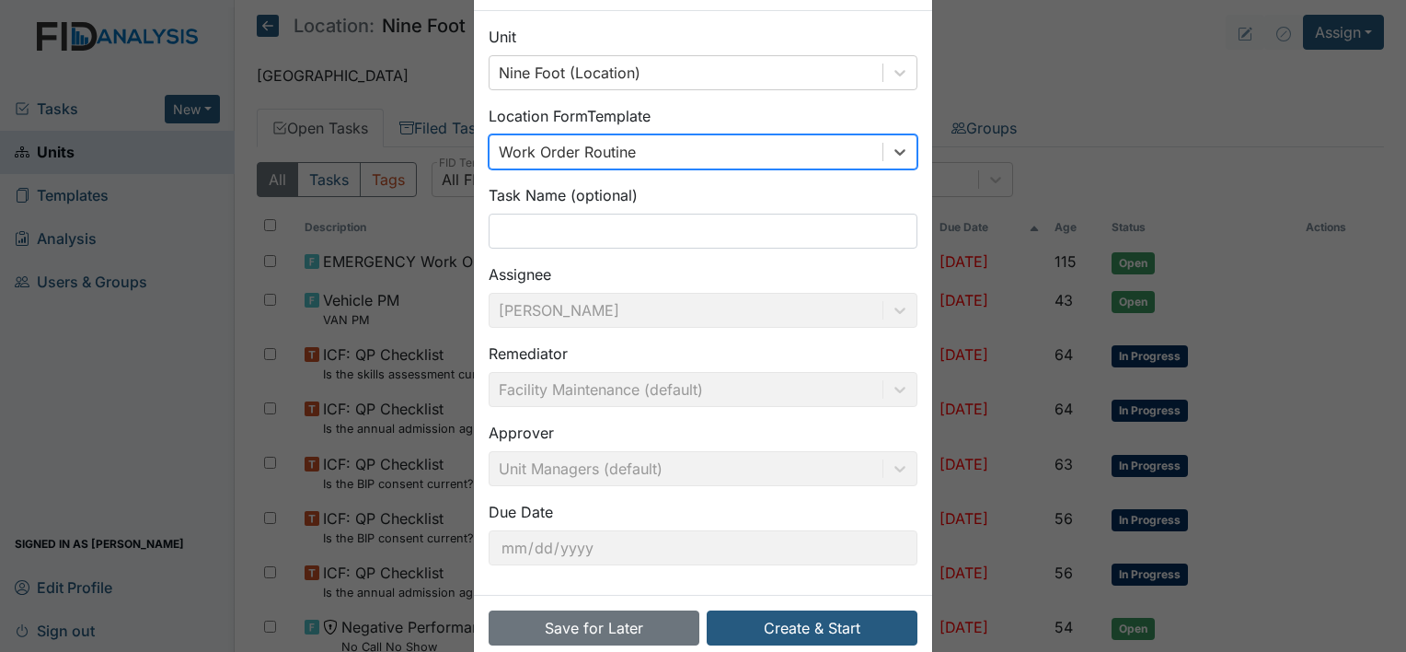
scroll to position [107, 0]
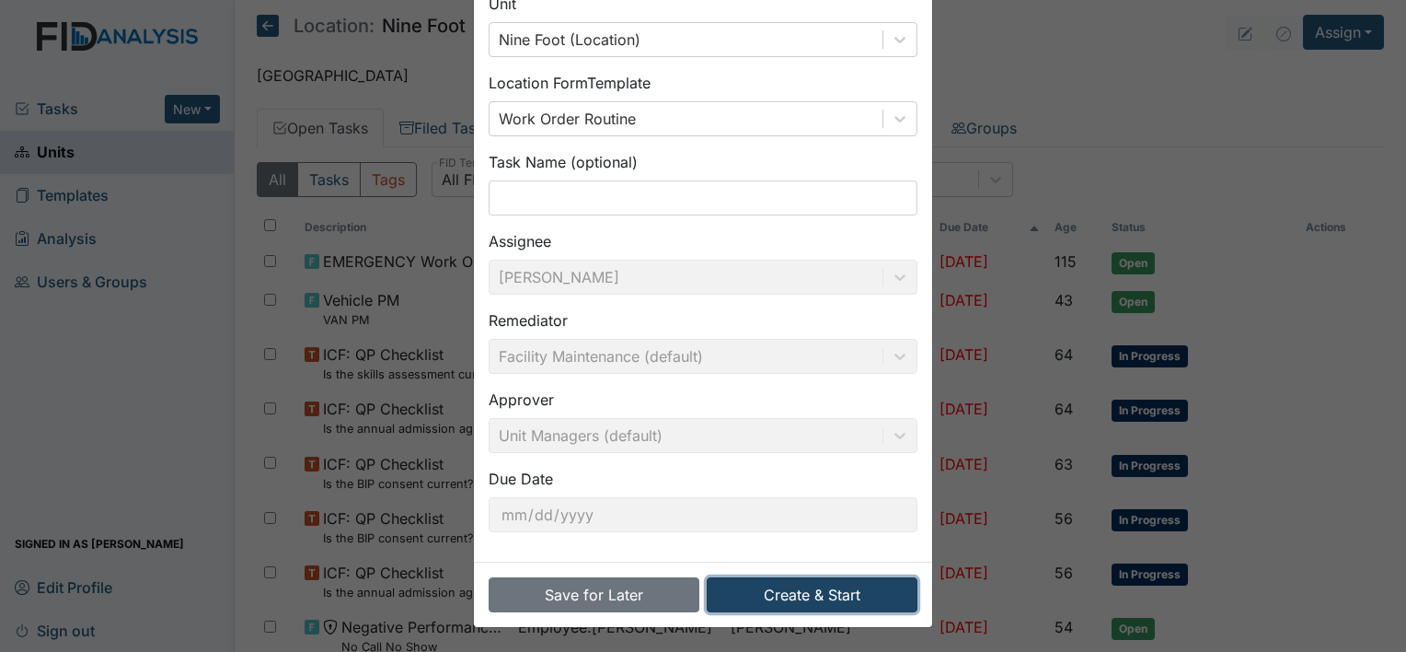
click at [816, 601] on button "Create & Start" at bounding box center [812, 594] width 211 height 35
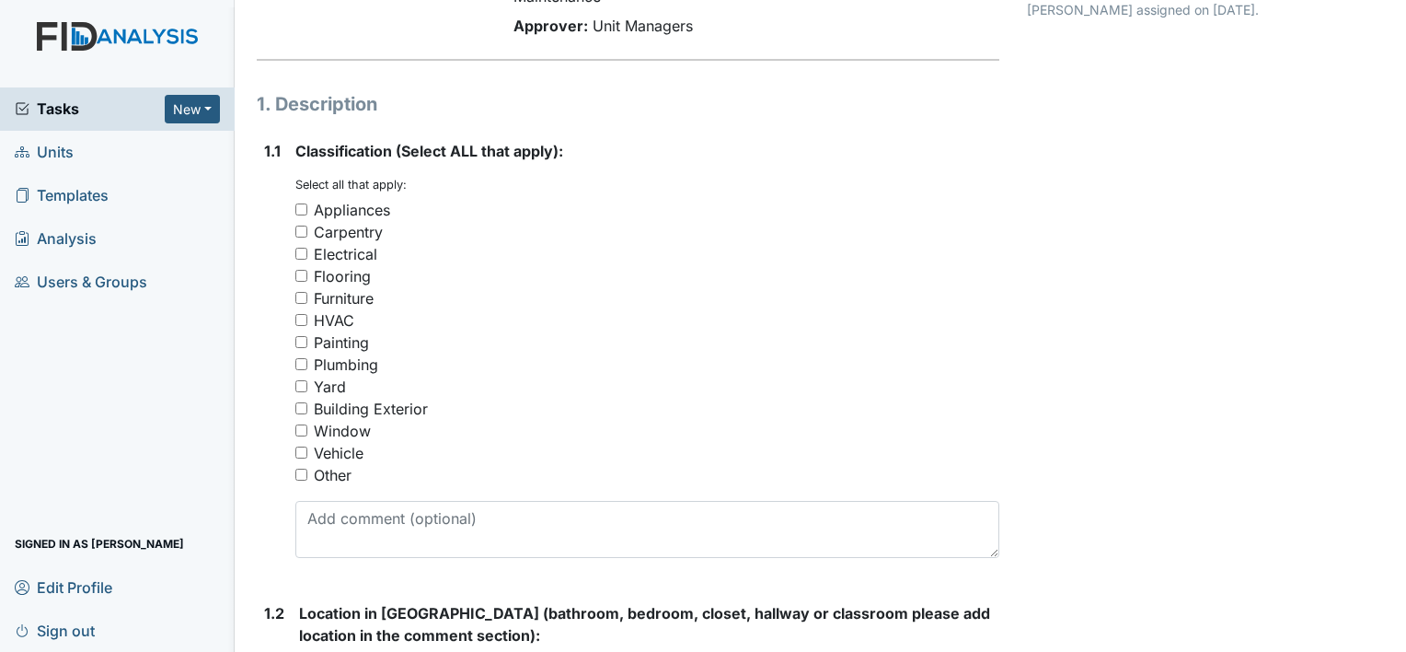
scroll to position [208, 0]
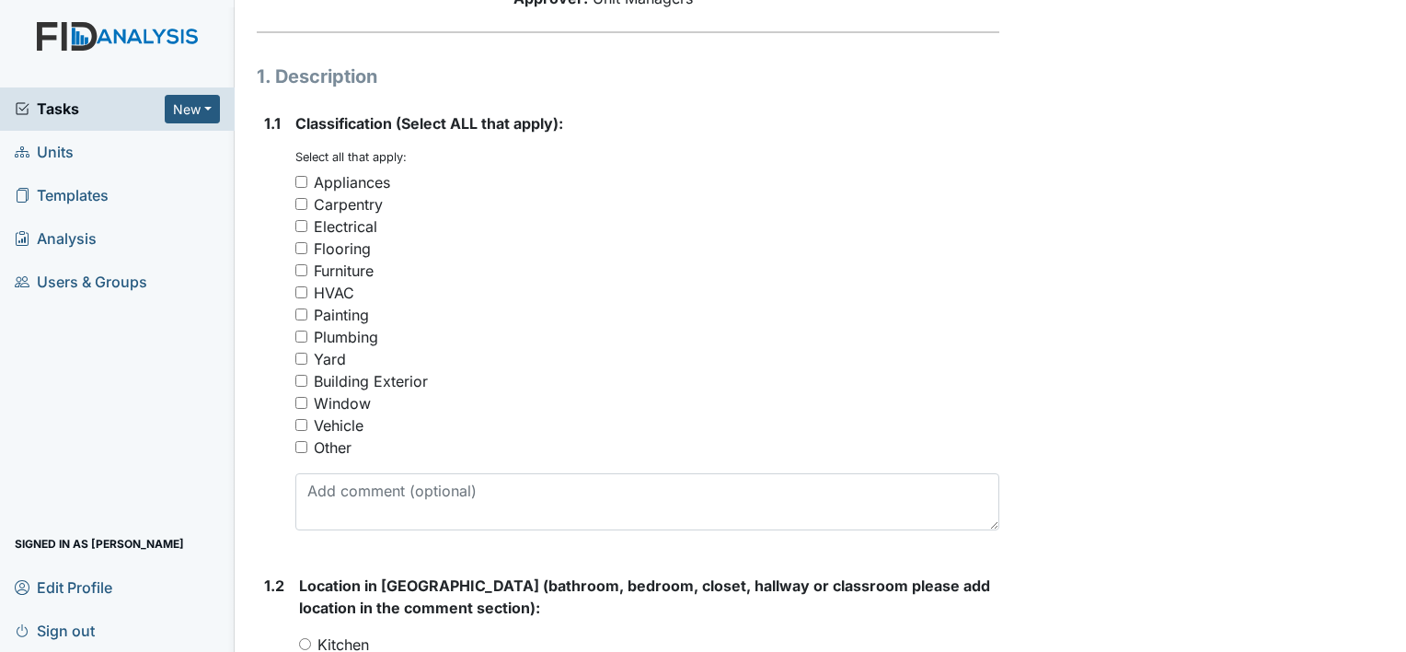
click at [302, 247] on input "Flooring" at bounding box center [301, 248] width 12 height 12
checkbox input "true"
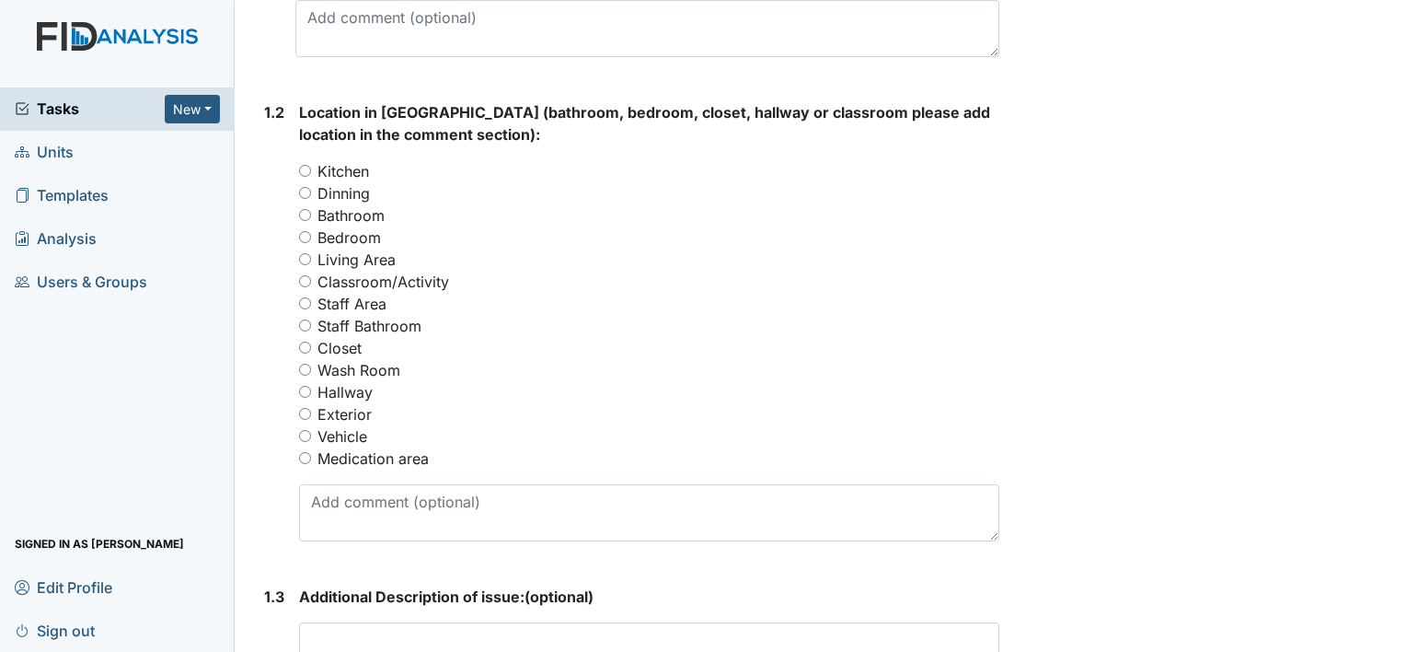
scroll to position [699, 0]
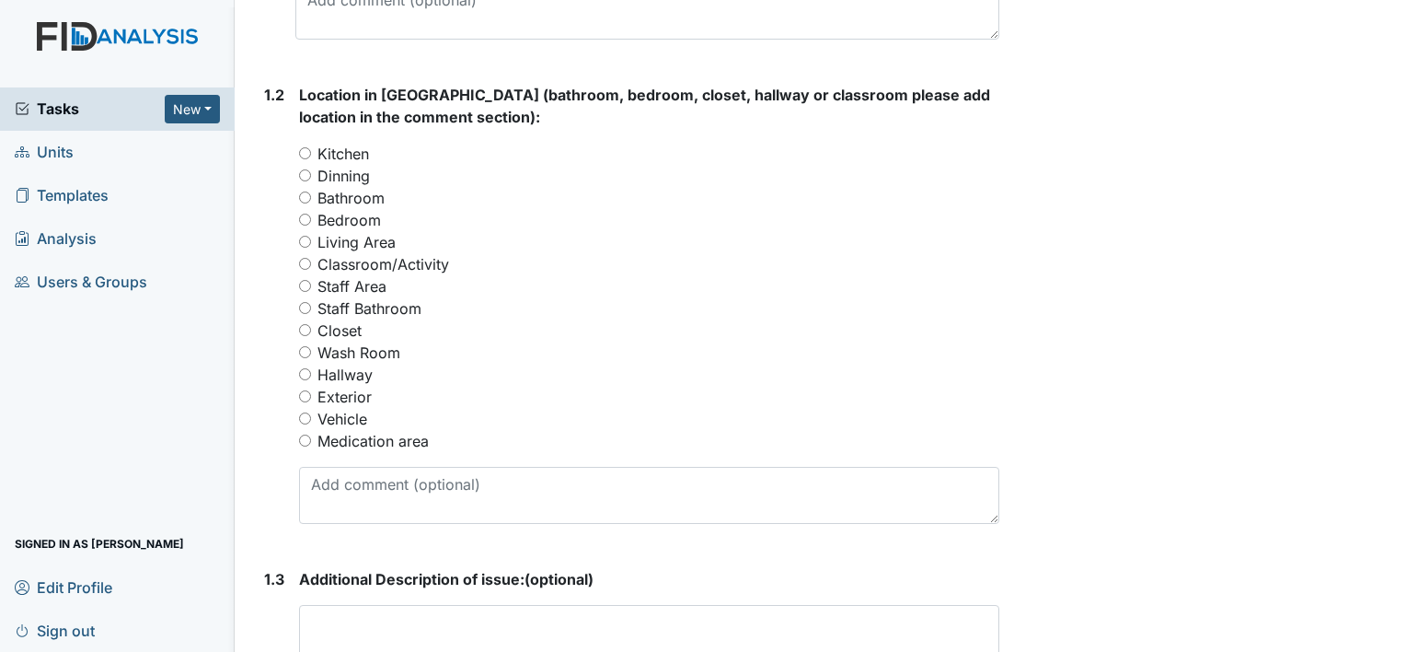
click at [301, 219] on input "Bedroom" at bounding box center [305, 220] width 12 height 12
radio input "true"
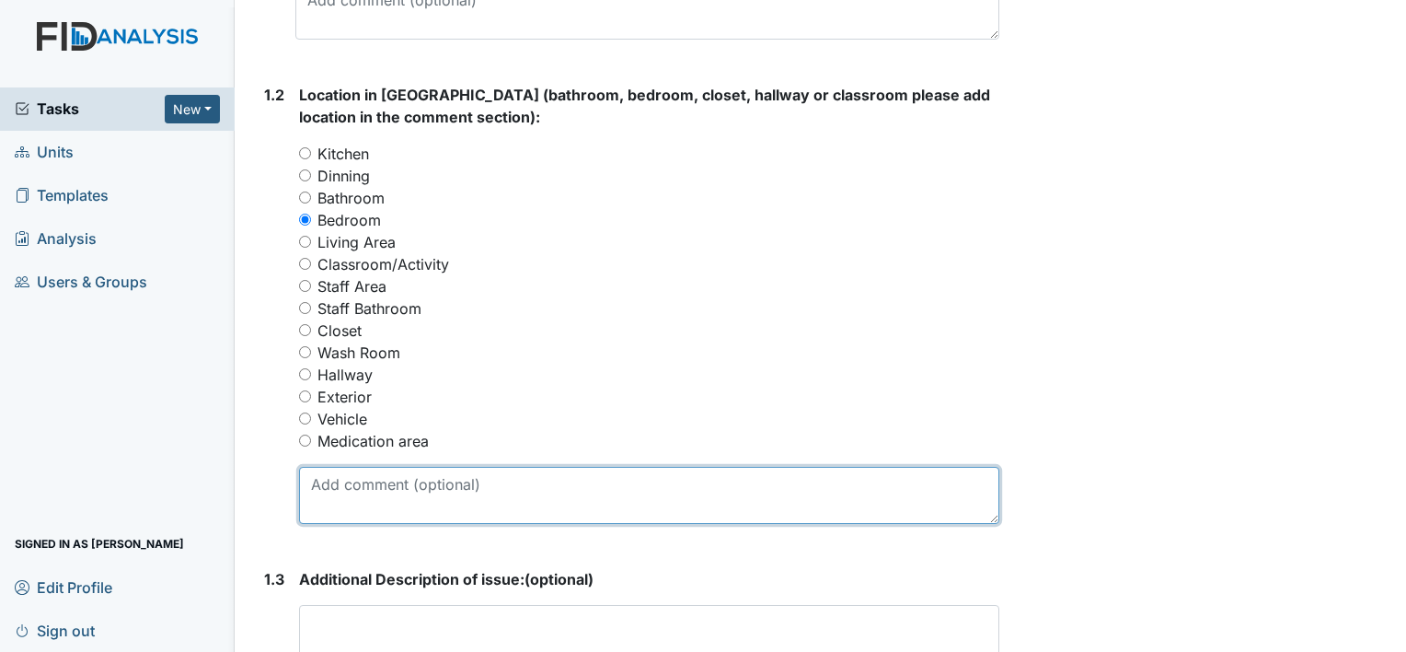
click at [314, 480] on textarea at bounding box center [649, 495] width 700 height 57
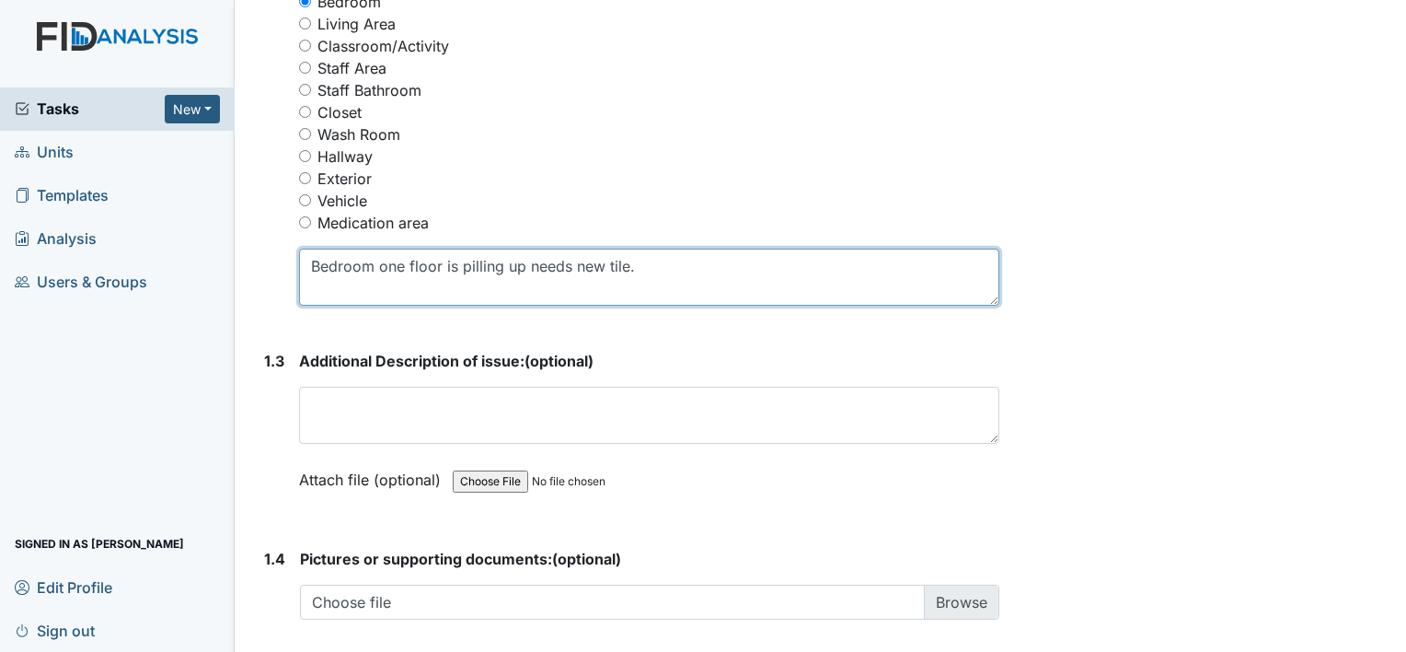
scroll to position [944, 0]
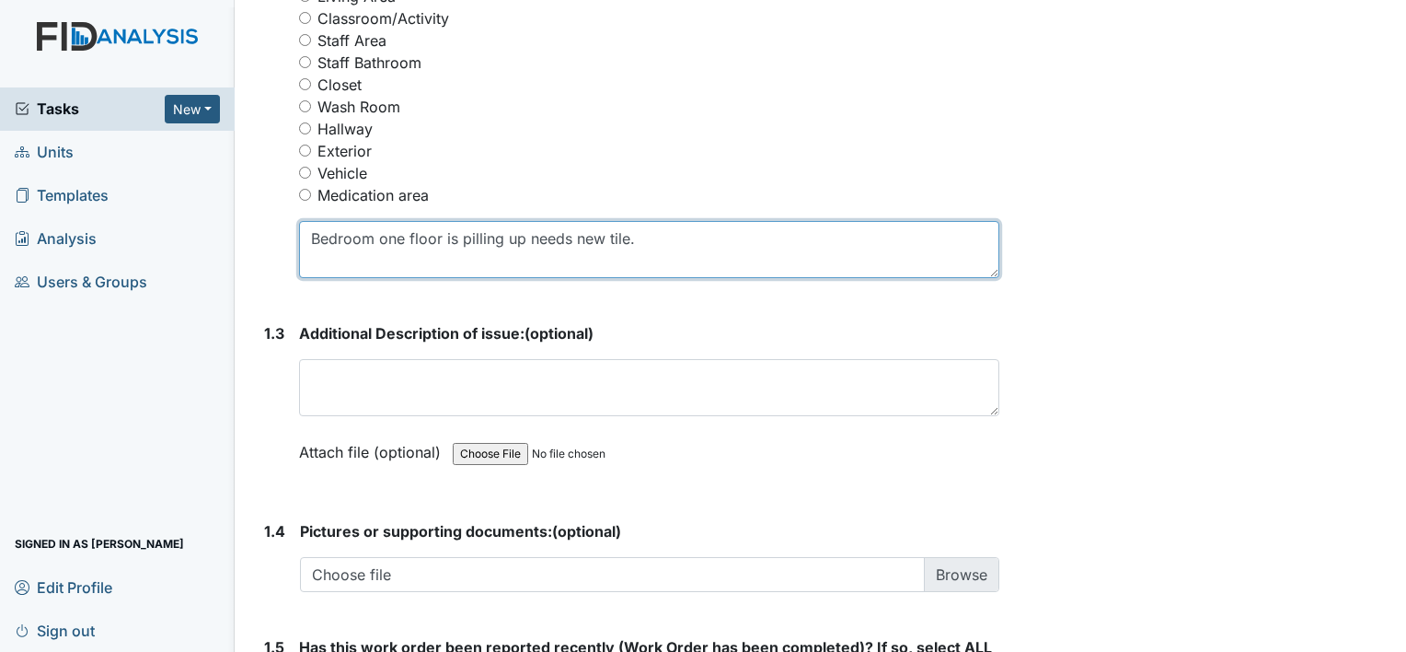
click at [633, 234] on textarea "Bedroom one floor is pilling up needs new tile." at bounding box center [649, 249] width 700 height 57
click at [610, 238] on textarea "Bedroom one floor is coming up .Flooring" at bounding box center [649, 249] width 700 height 57
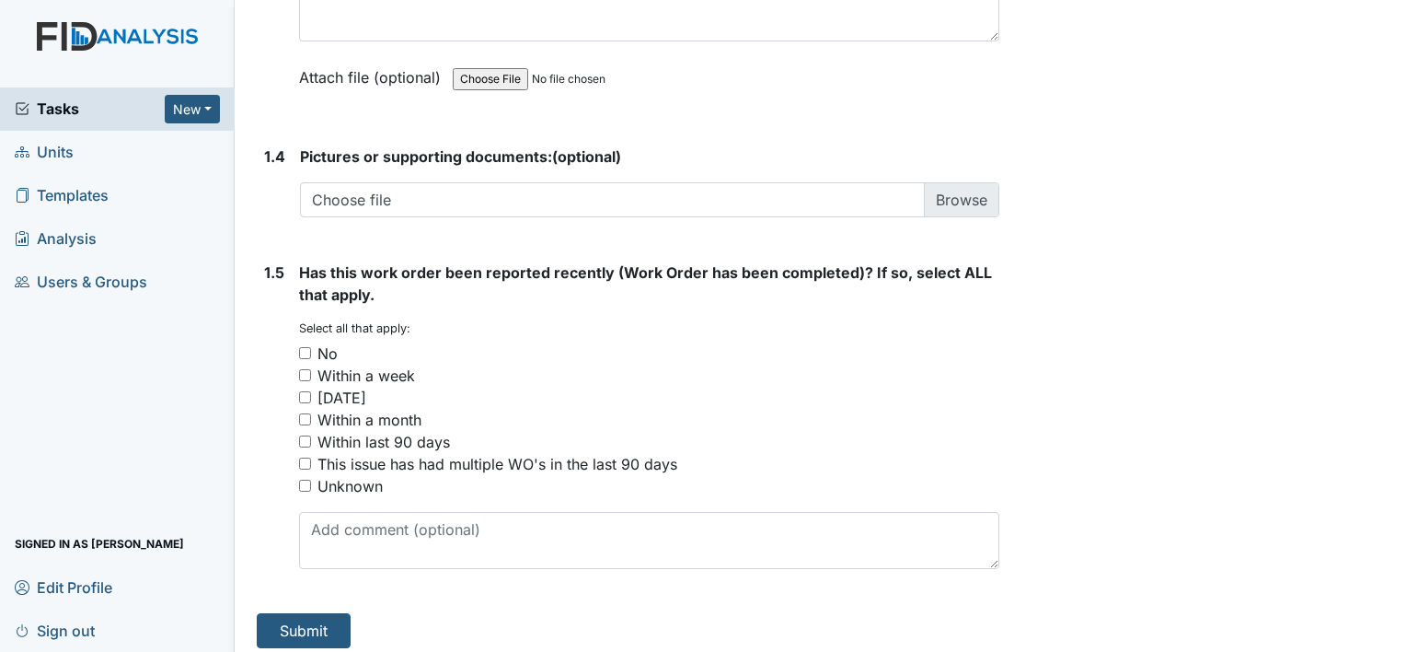
scroll to position [1327, 0]
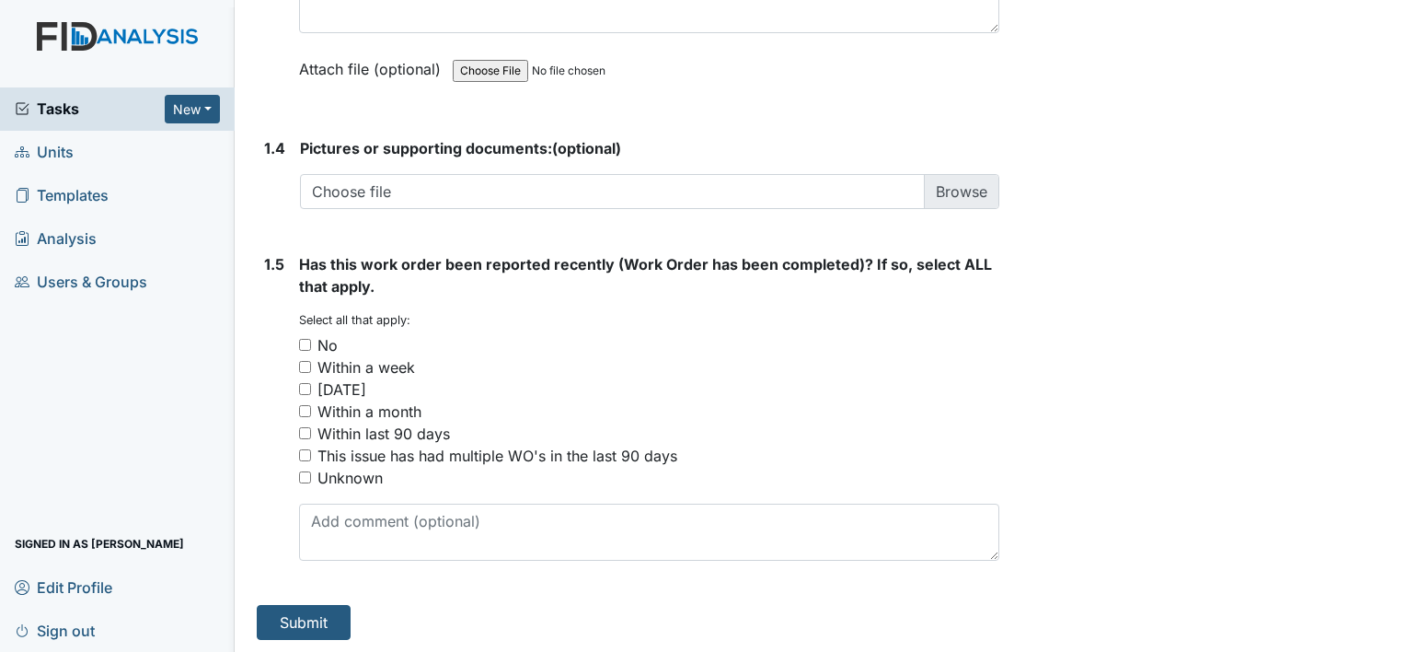
type textarea "Bedroom one floor is coming up .Flooring needs to be replaced."
click at [302, 339] on input "No" at bounding box center [305, 345] width 12 height 12
checkbox input "true"
click at [306, 617] on button "Submit" at bounding box center [304, 622] width 94 height 35
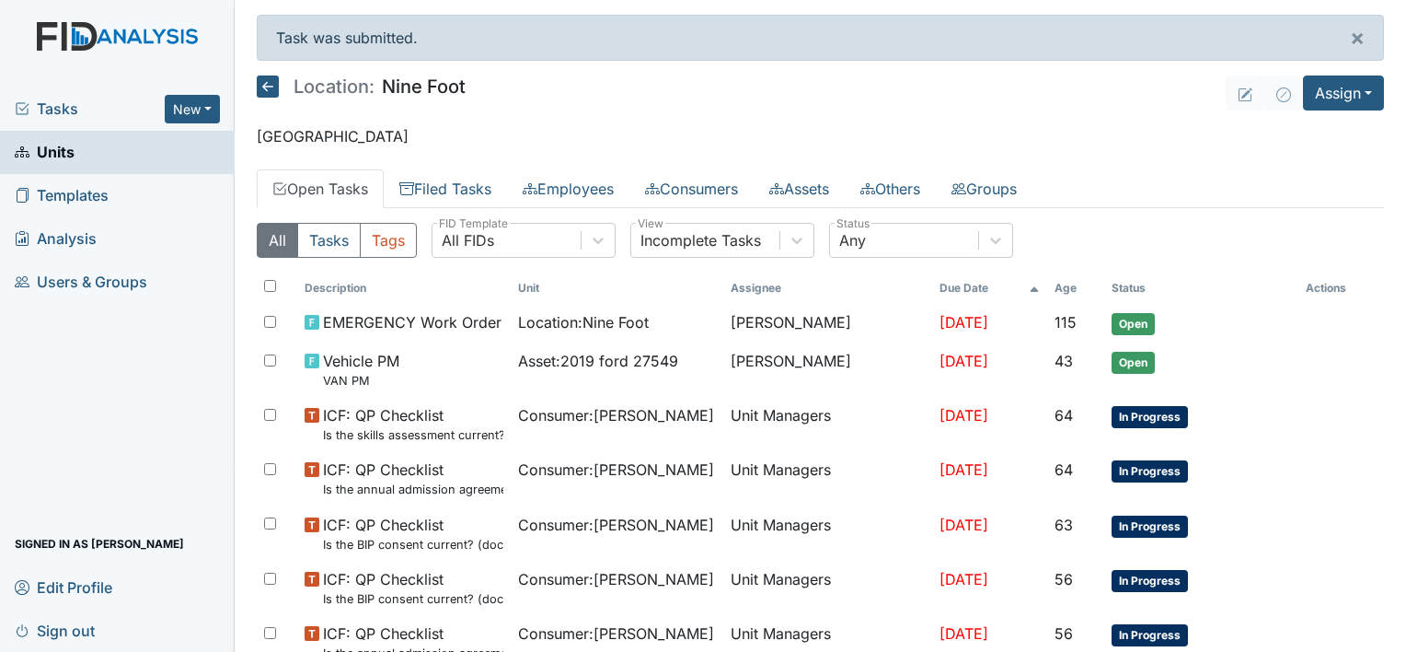
click at [104, 156] on link "Units" at bounding box center [117, 152] width 235 height 43
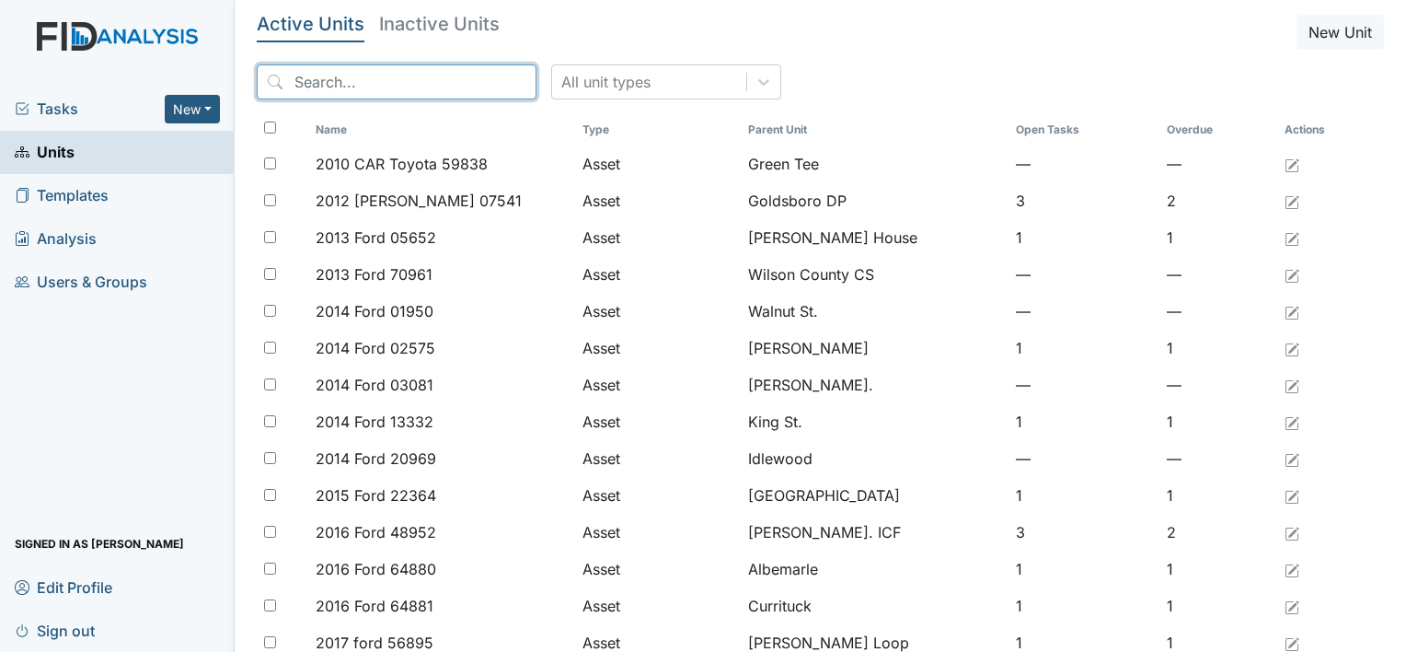
click at [286, 83] on input "search" at bounding box center [397, 81] width 280 height 35
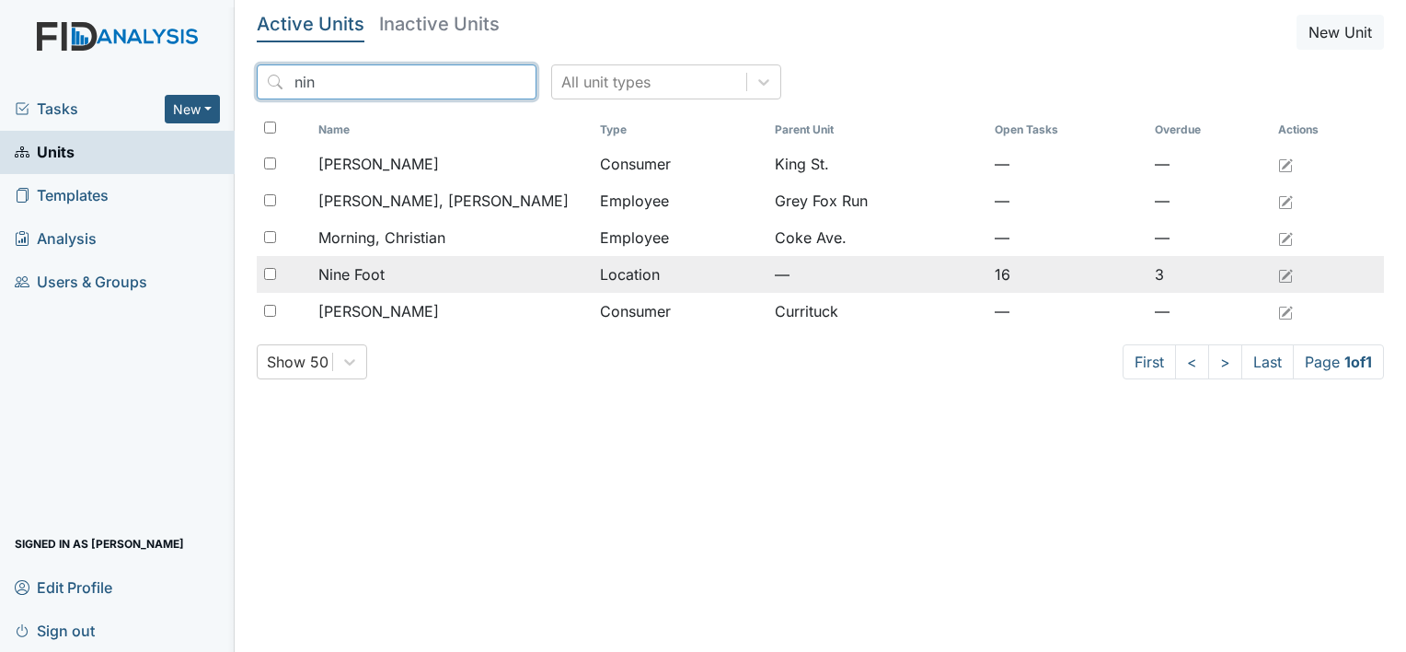
type input "nin"
click at [341, 272] on span "Nine Foot" at bounding box center [351, 274] width 66 height 22
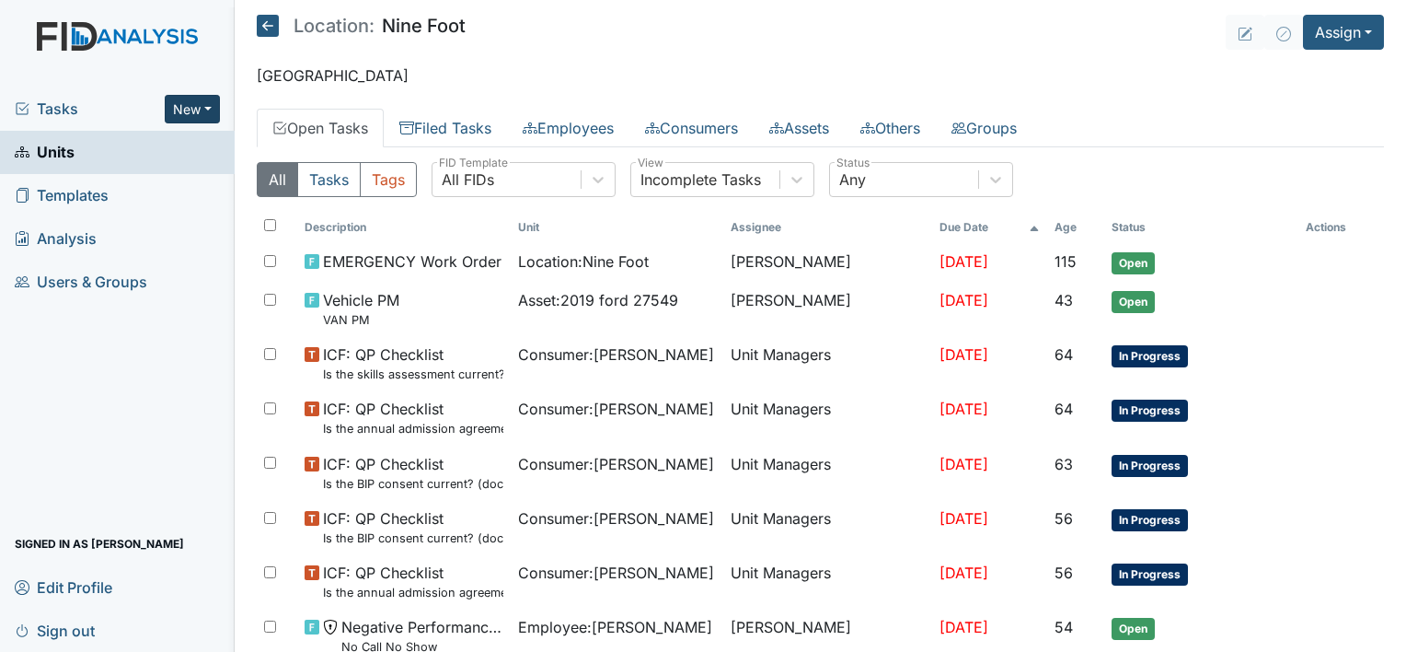
click at [183, 112] on button "New" at bounding box center [192, 109] width 55 height 29
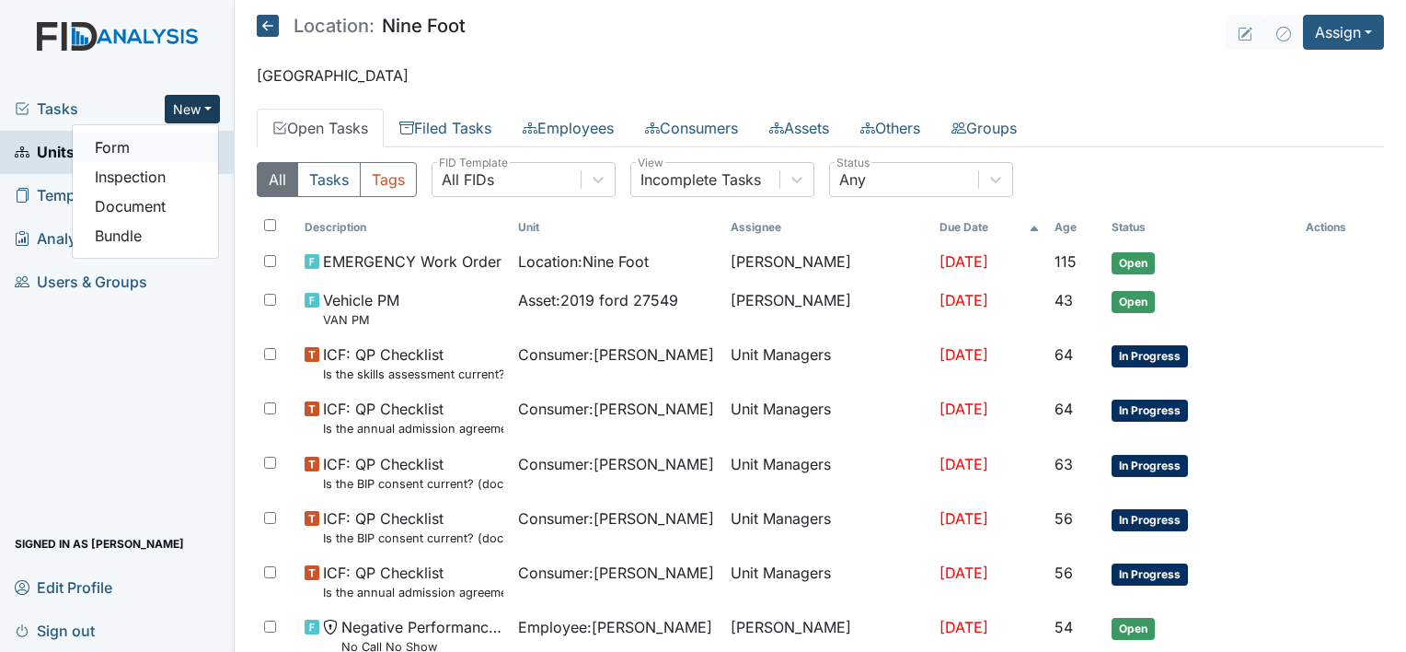
click at [129, 149] on link "Form" at bounding box center [145, 147] width 145 height 29
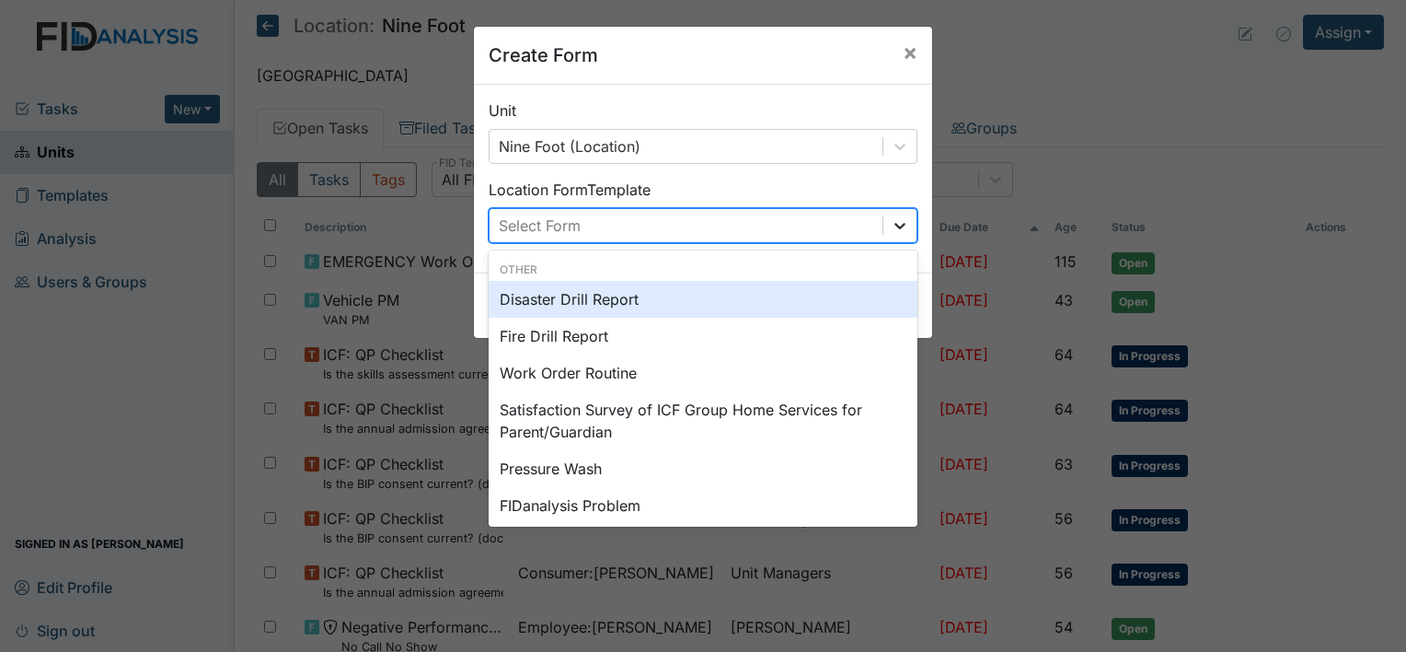
click at [895, 225] on icon at bounding box center [900, 226] width 11 height 6
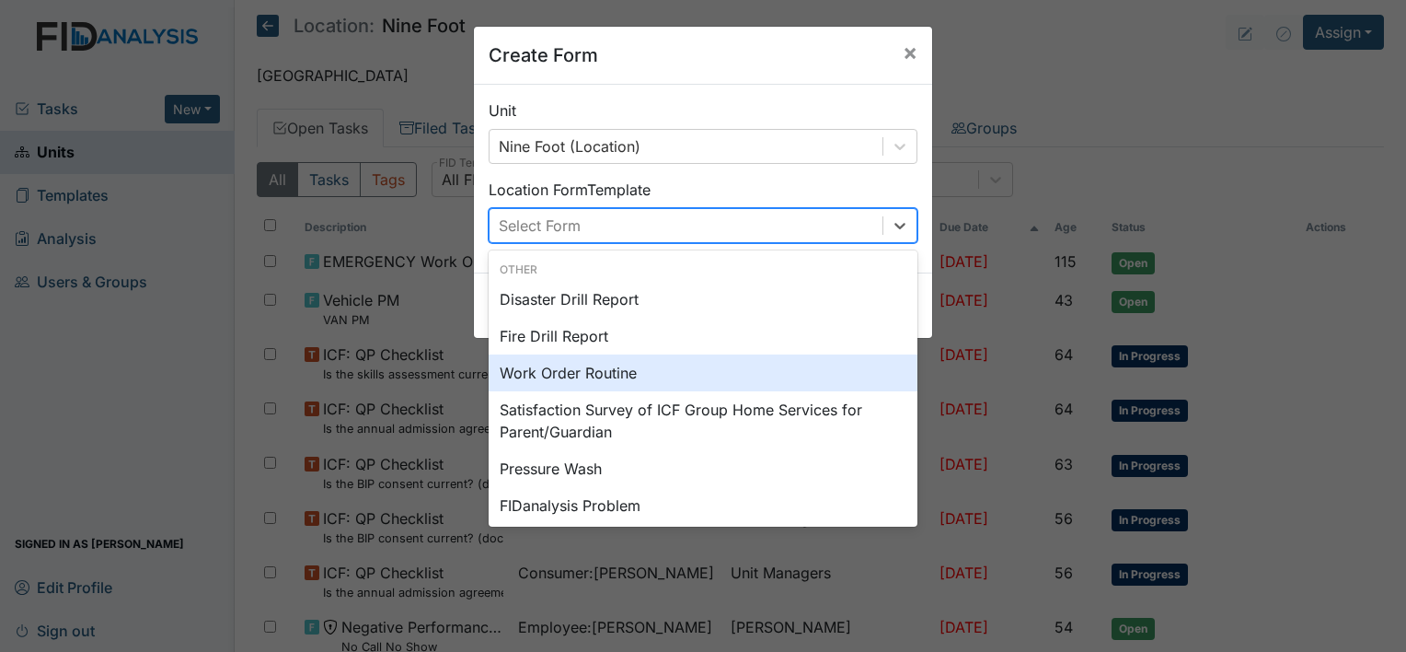
click at [700, 365] on div "Work Order Routine" at bounding box center [703, 372] width 429 height 37
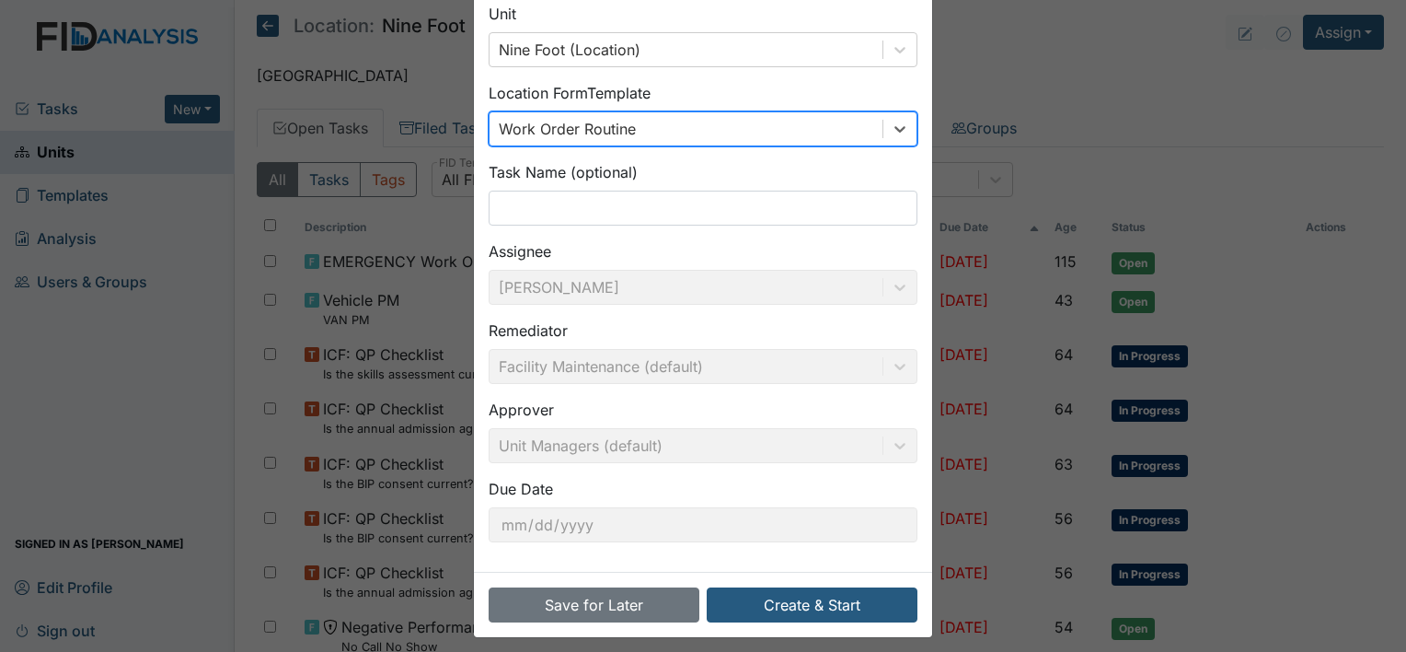
scroll to position [107, 0]
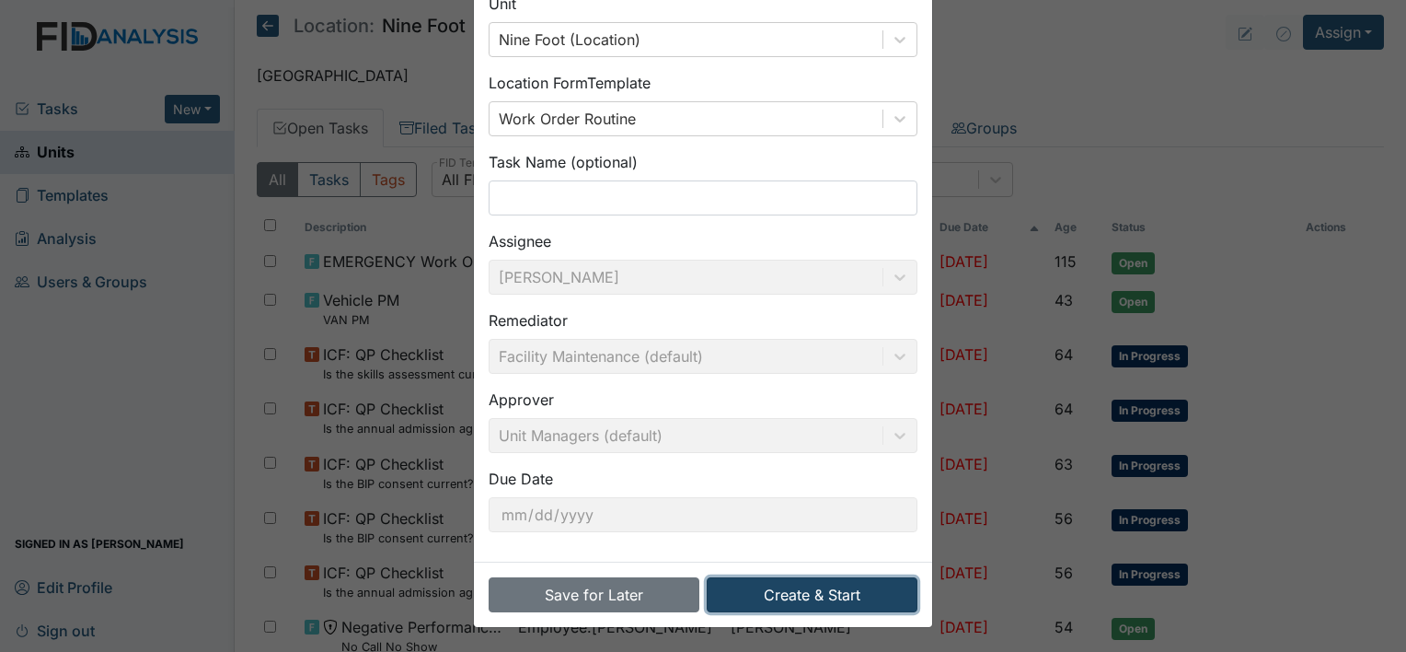
click at [821, 602] on button "Create & Start" at bounding box center [812, 594] width 211 height 35
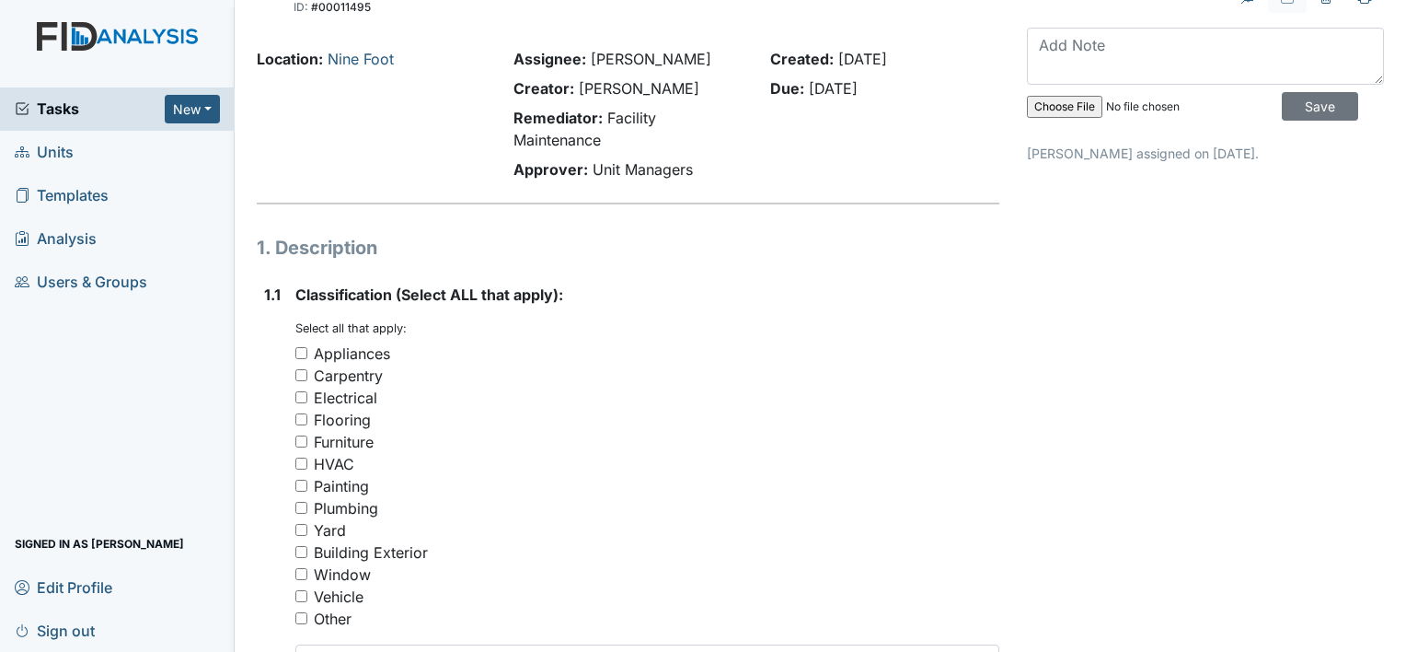
scroll to position [74, 0]
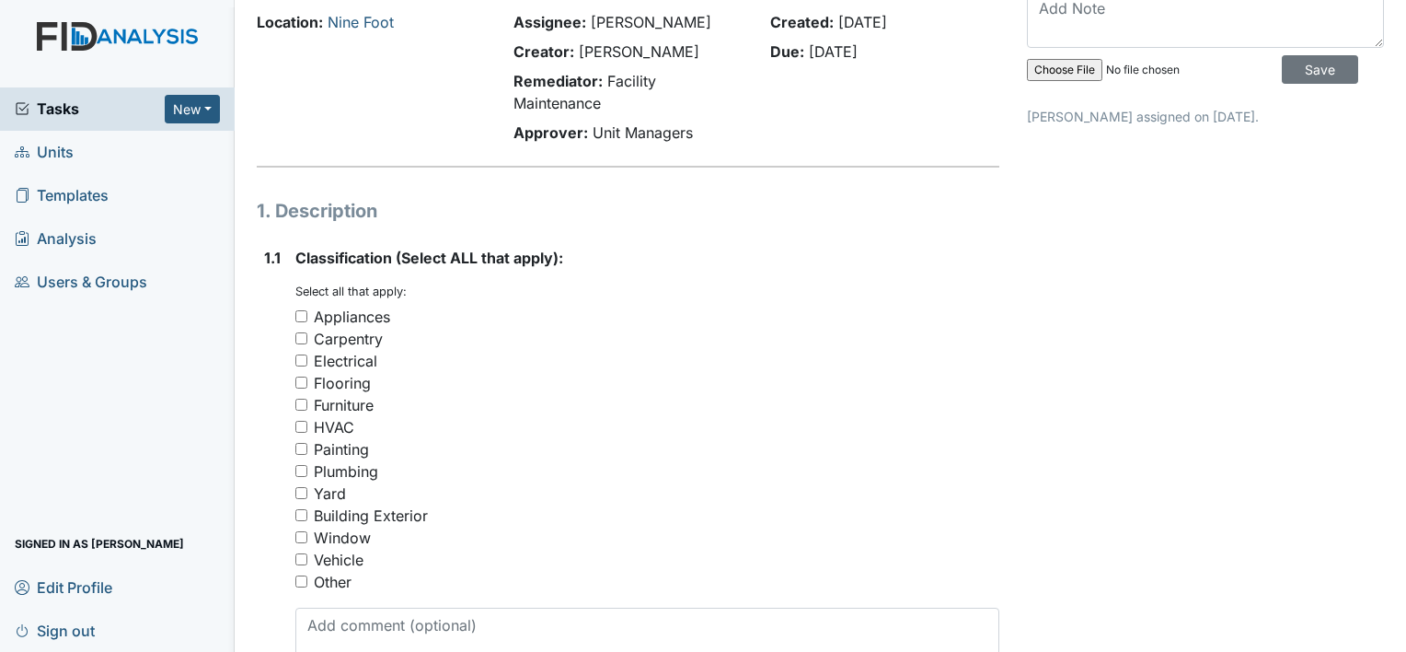
click at [298, 335] on input "Carpentry" at bounding box center [301, 338] width 12 height 12
checkbox input "true"
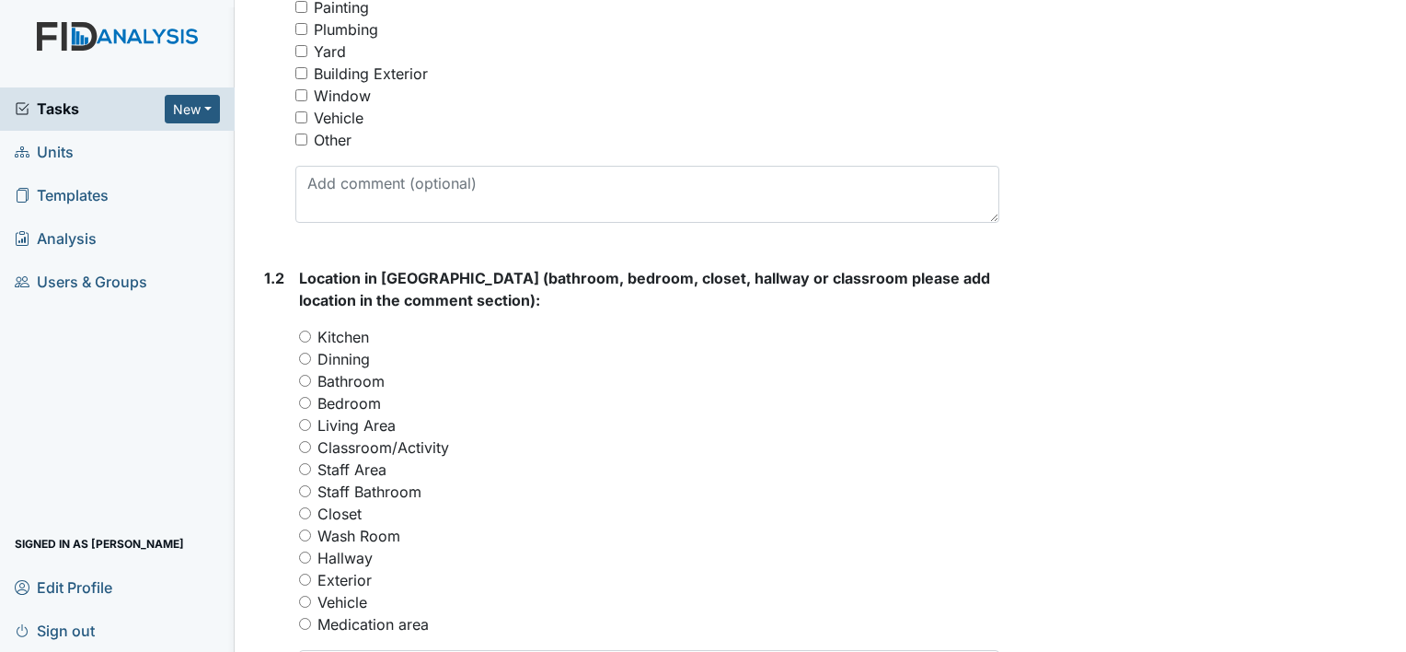
scroll to position [552, 0]
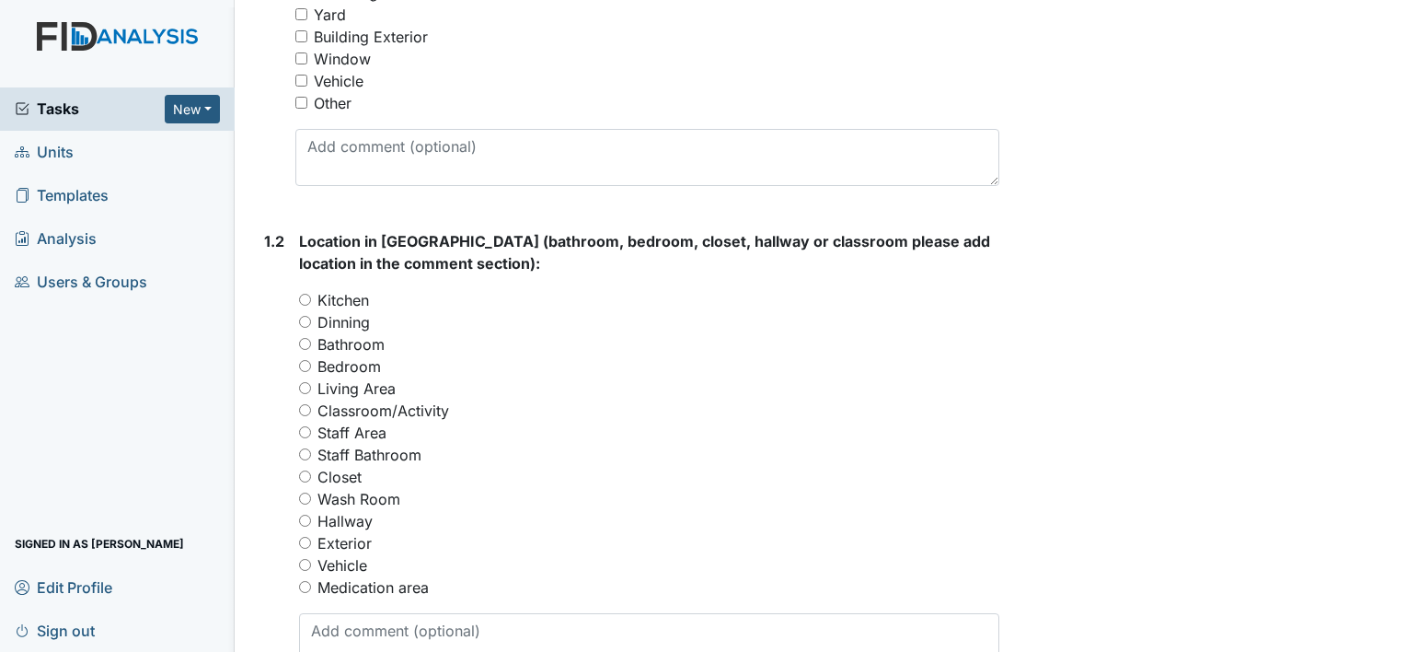
click at [305, 340] on input "Bathroom" at bounding box center [305, 344] width 12 height 12
radio input "true"
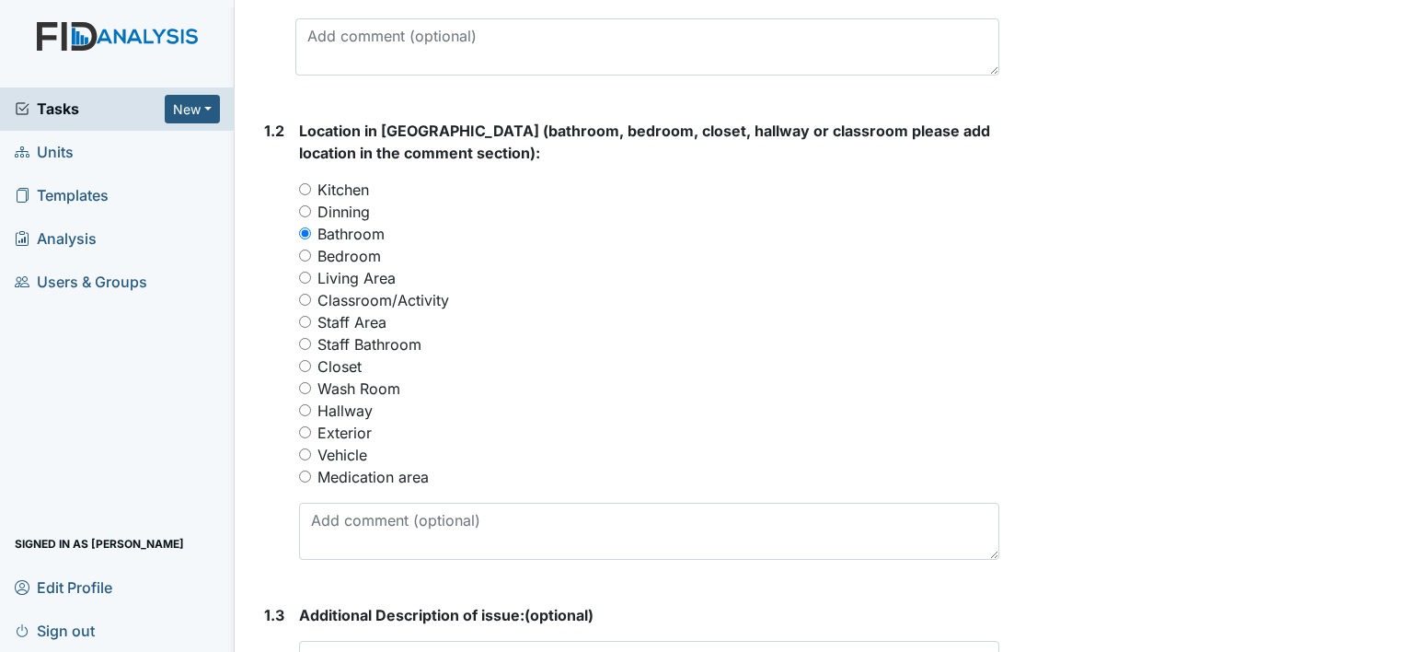
scroll to position [736, 0]
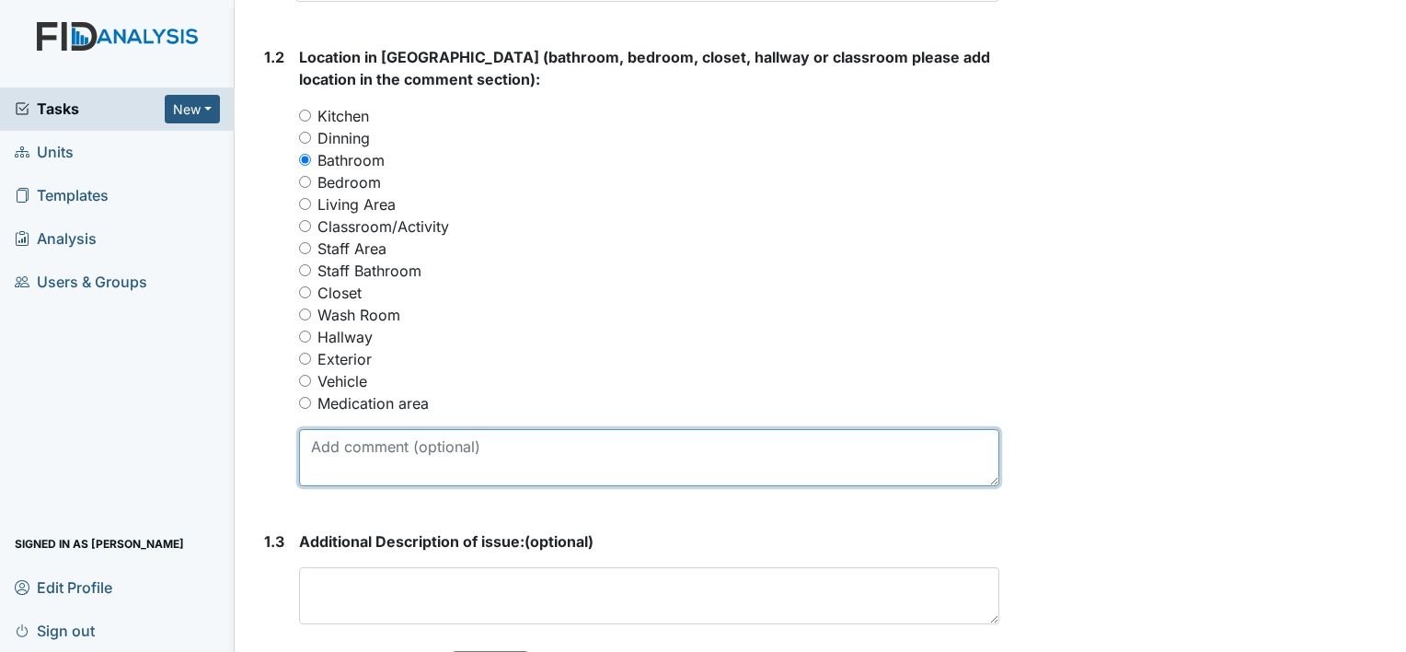
click at [313, 443] on textarea at bounding box center [649, 457] width 700 height 57
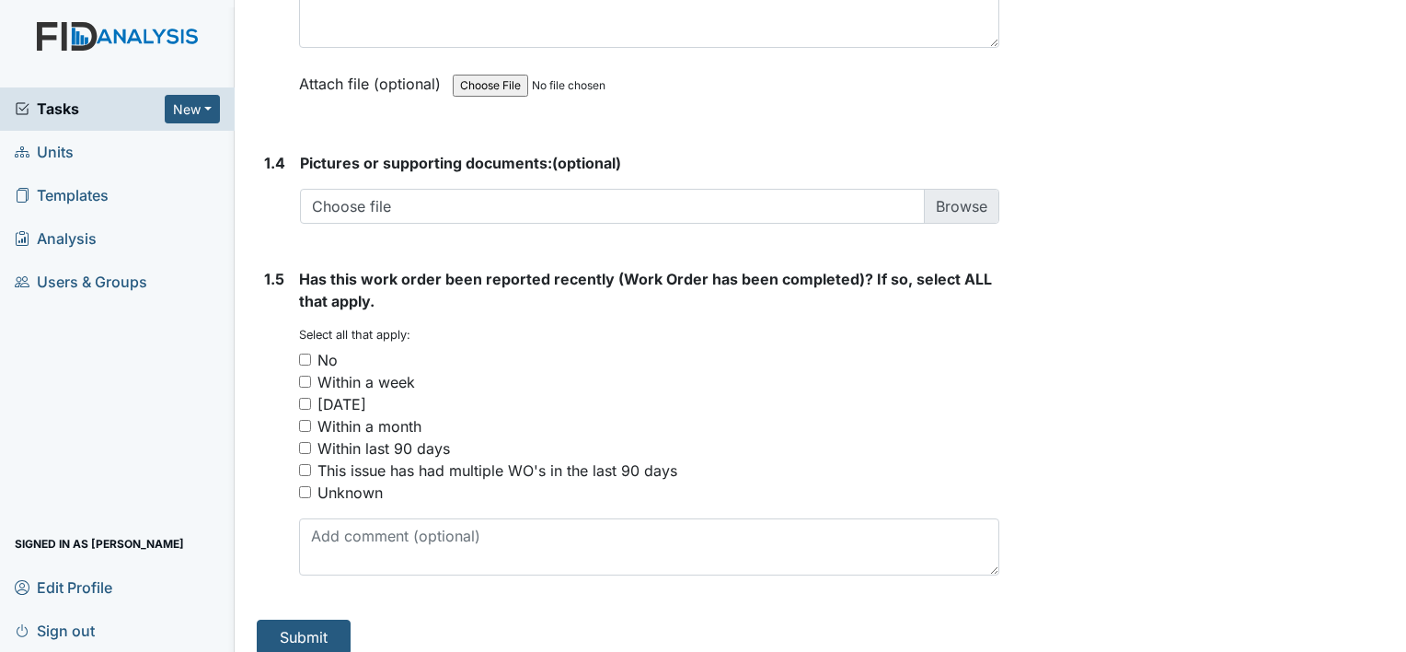
scroll to position [1327, 0]
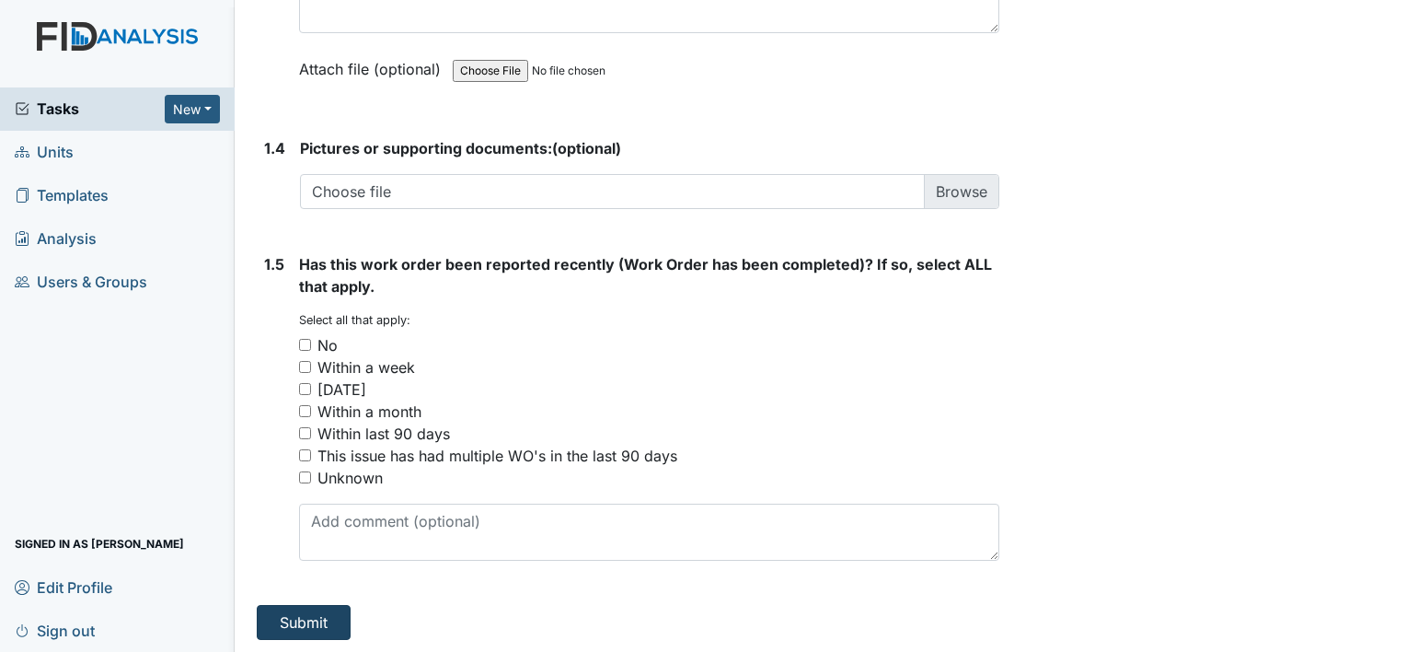
type textarea "Bathroom door coming off the hinge and the shower head needs to be replaced the…"
click at [305, 618] on button "Submit" at bounding box center [304, 622] width 94 height 35
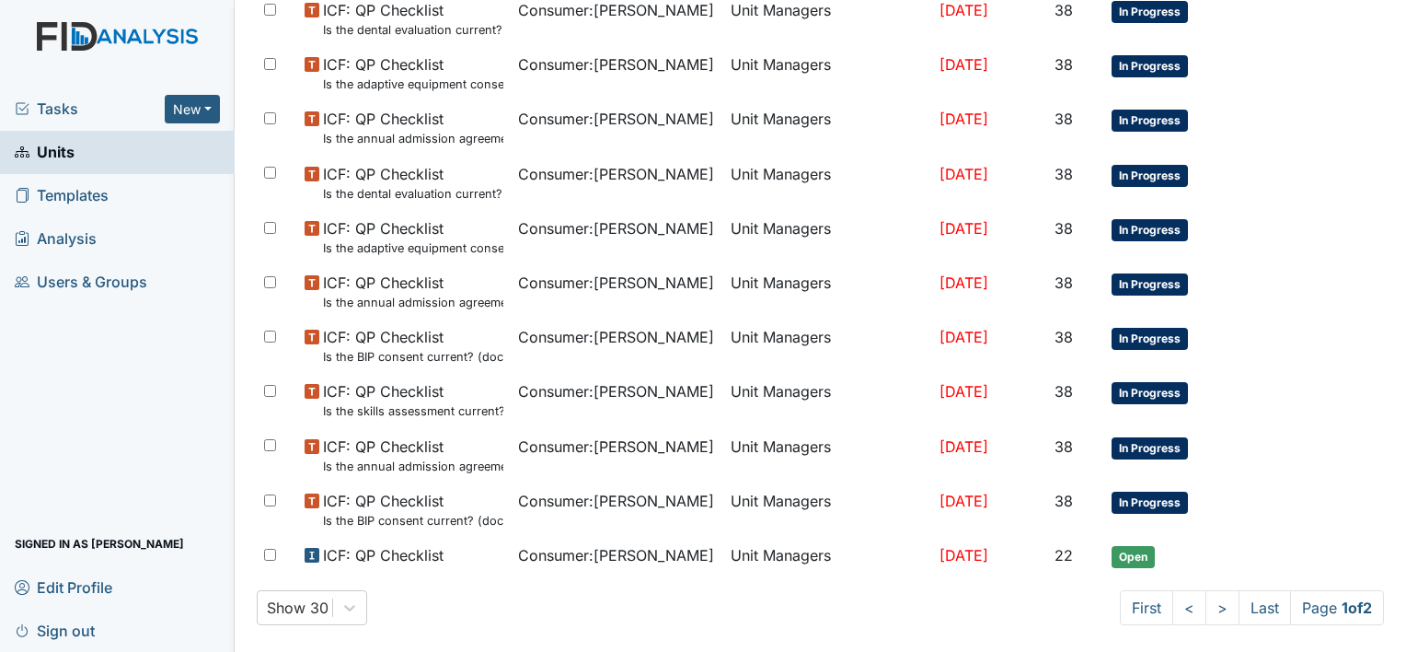
scroll to position [1230, 0]
